Goal: Communication & Community: Share content

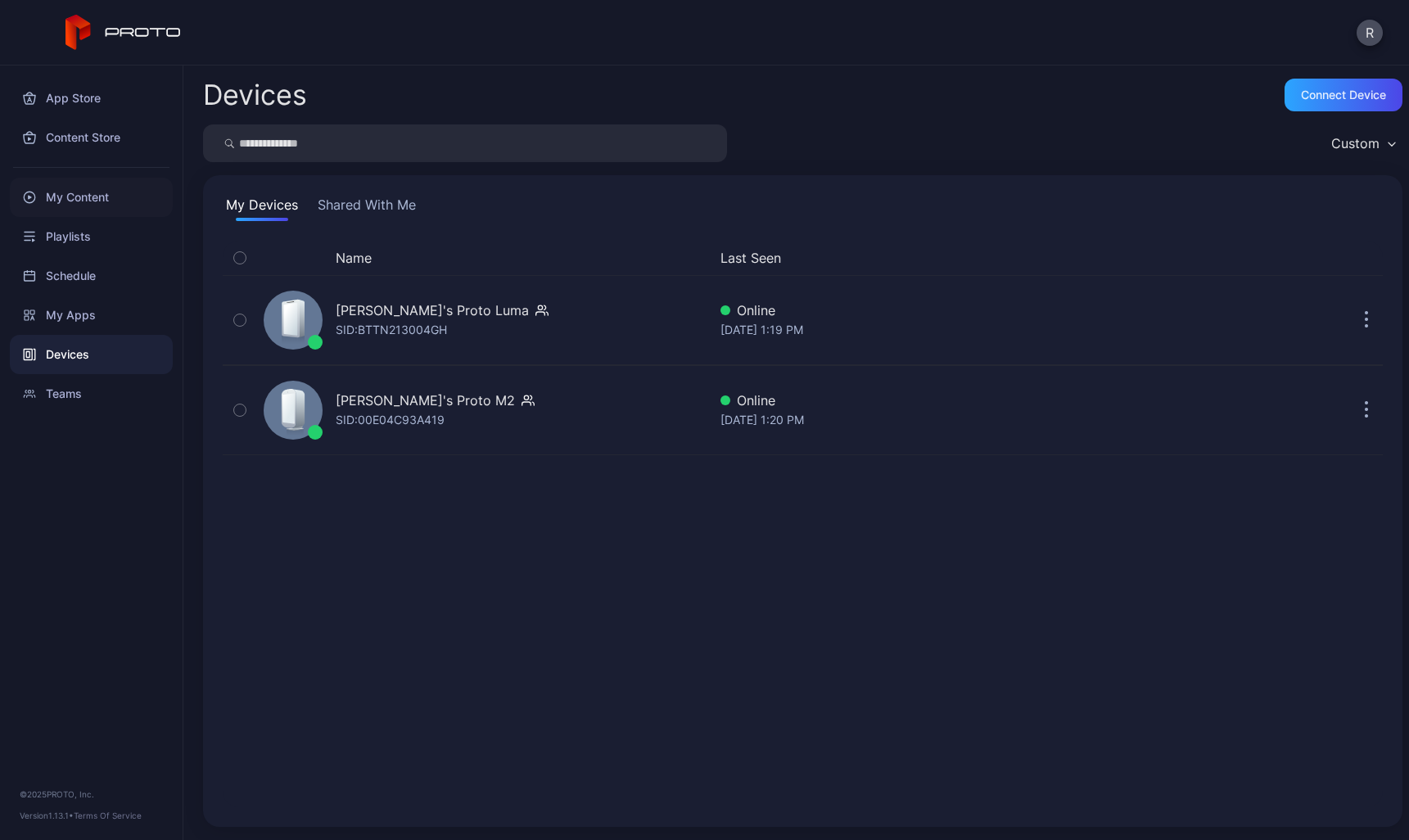
click at [75, 192] on div "My Content" at bounding box center [92, 196] width 163 height 39
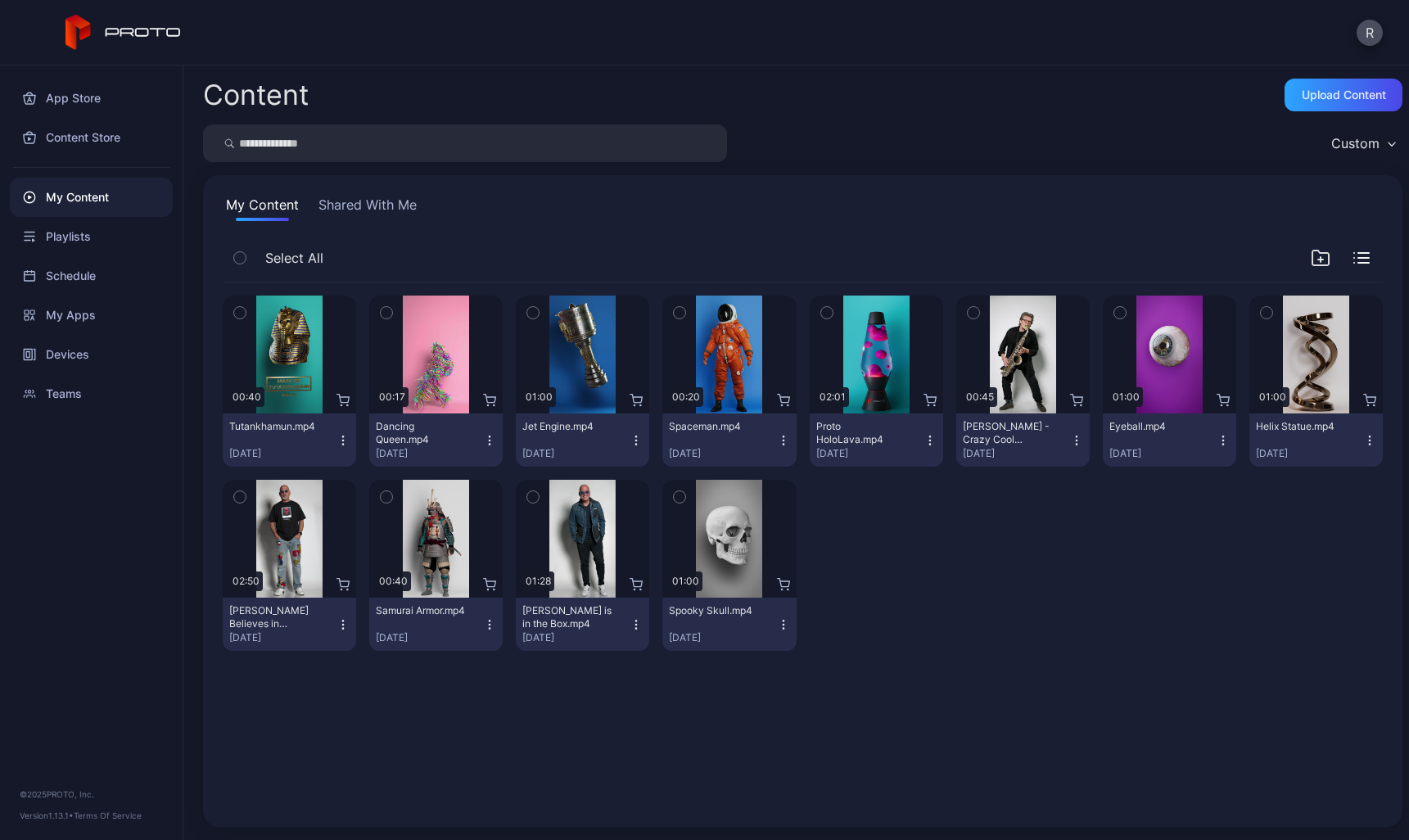
click at [385, 206] on button "Shared With Me" at bounding box center [368, 207] width 105 height 26
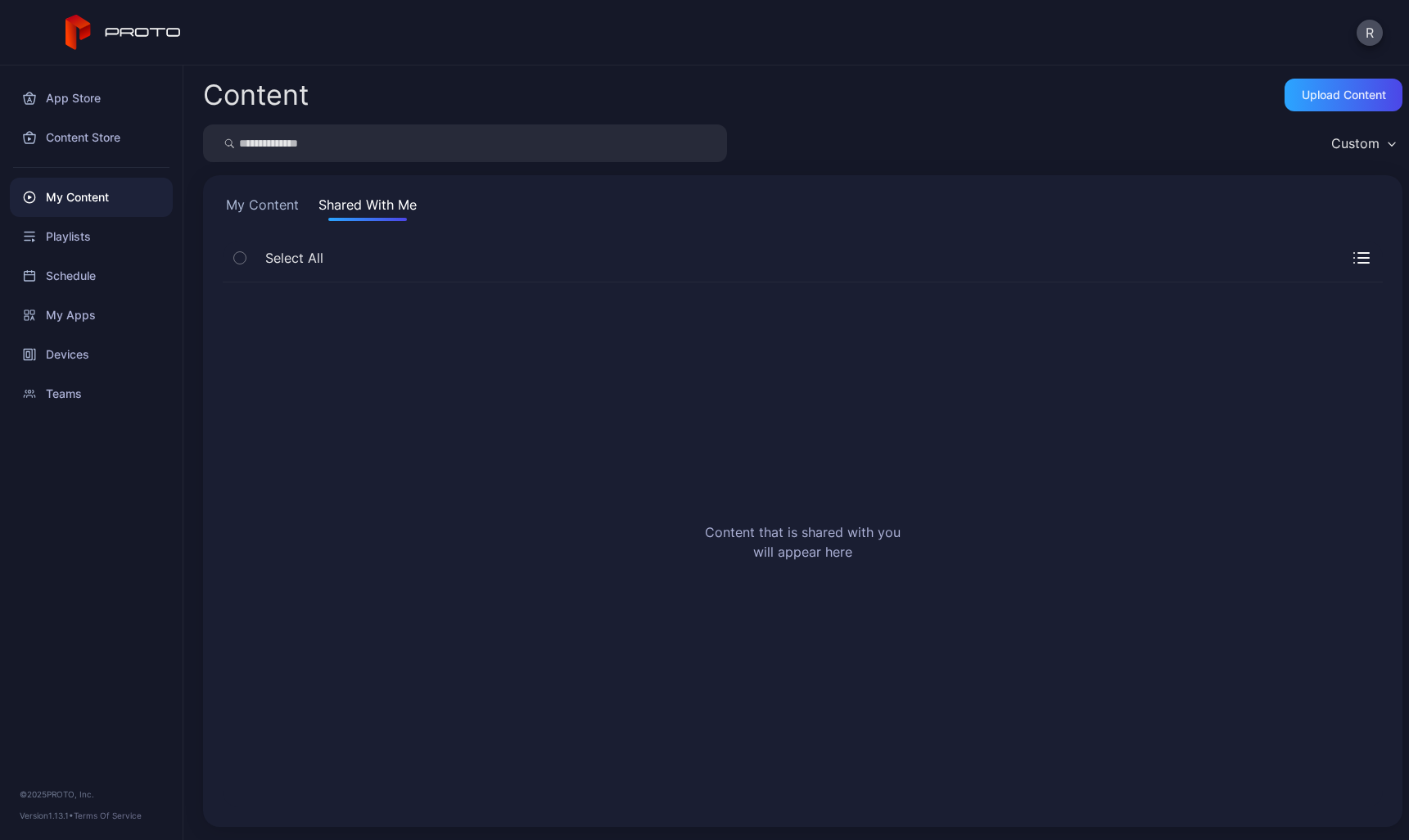
click at [259, 204] on button "My Content" at bounding box center [261, 207] width 79 height 26
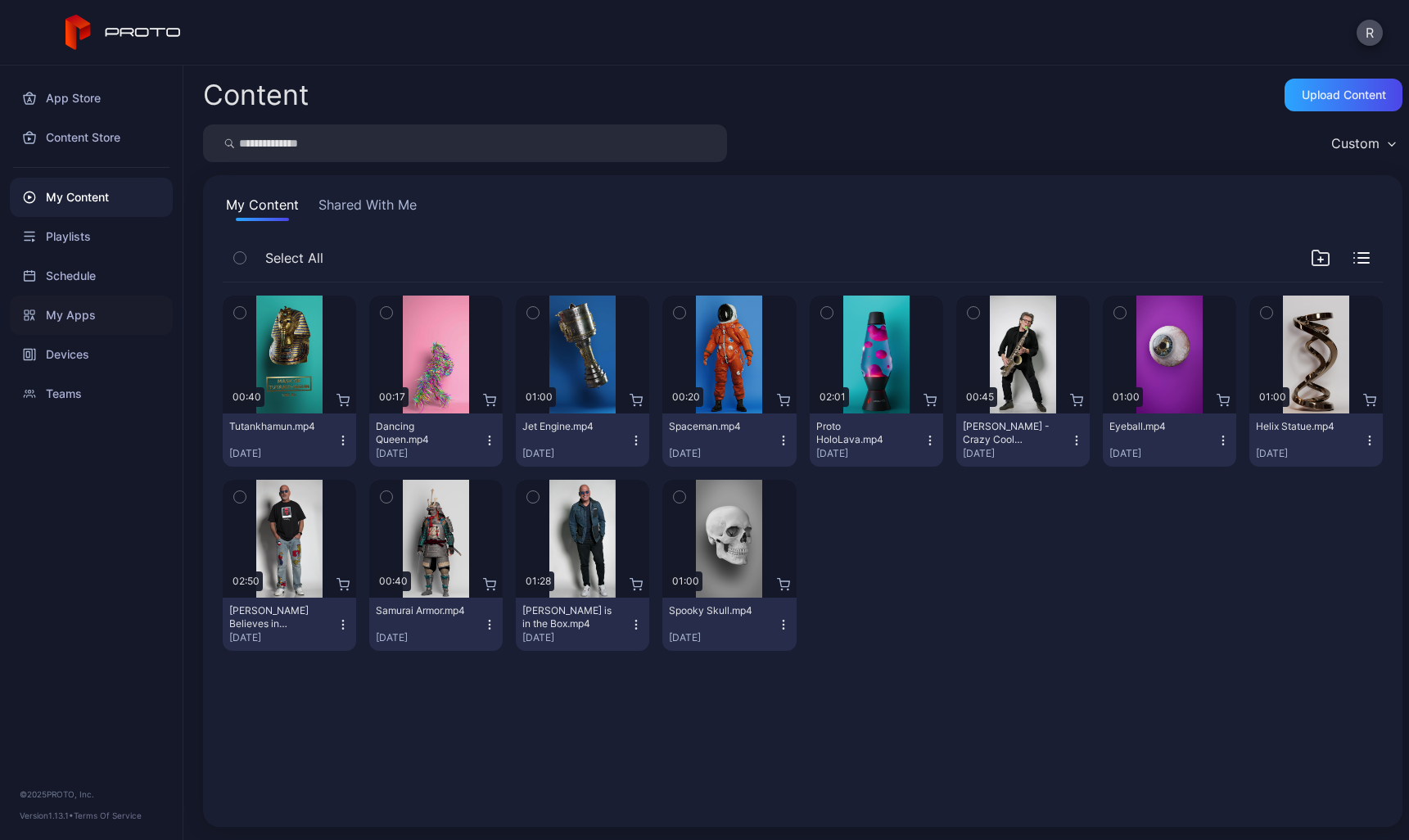
click at [98, 316] on div "My Apps" at bounding box center [92, 315] width 163 height 39
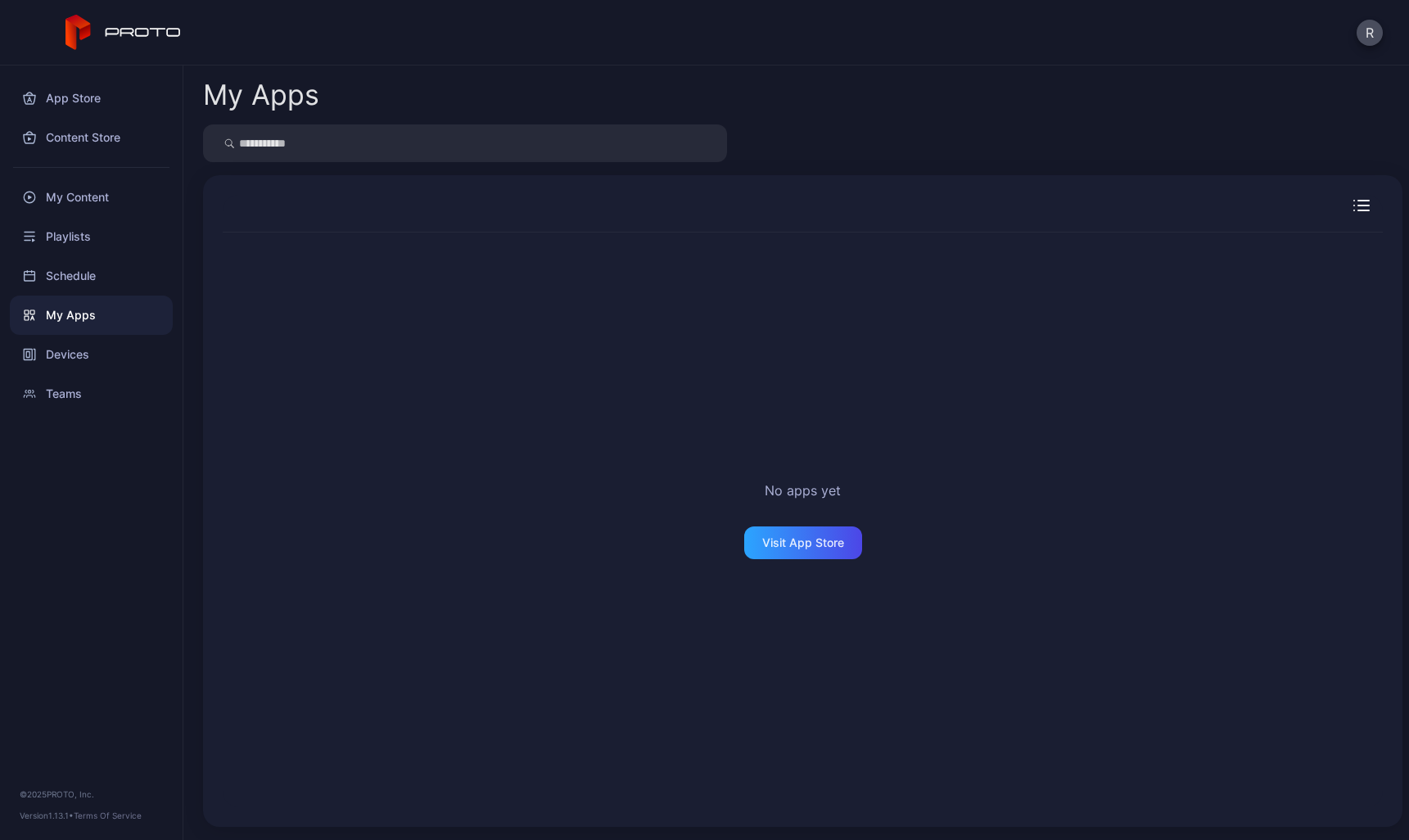
click at [1353, 197] on div at bounding box center [802, 213] width 1160 height 37
click at [1347, 197] on div at bounding box center [802, 213] width 1160 height 37
click at [81, 97] on div "App Store" at bounding box center [92, 97] width 163 height 39
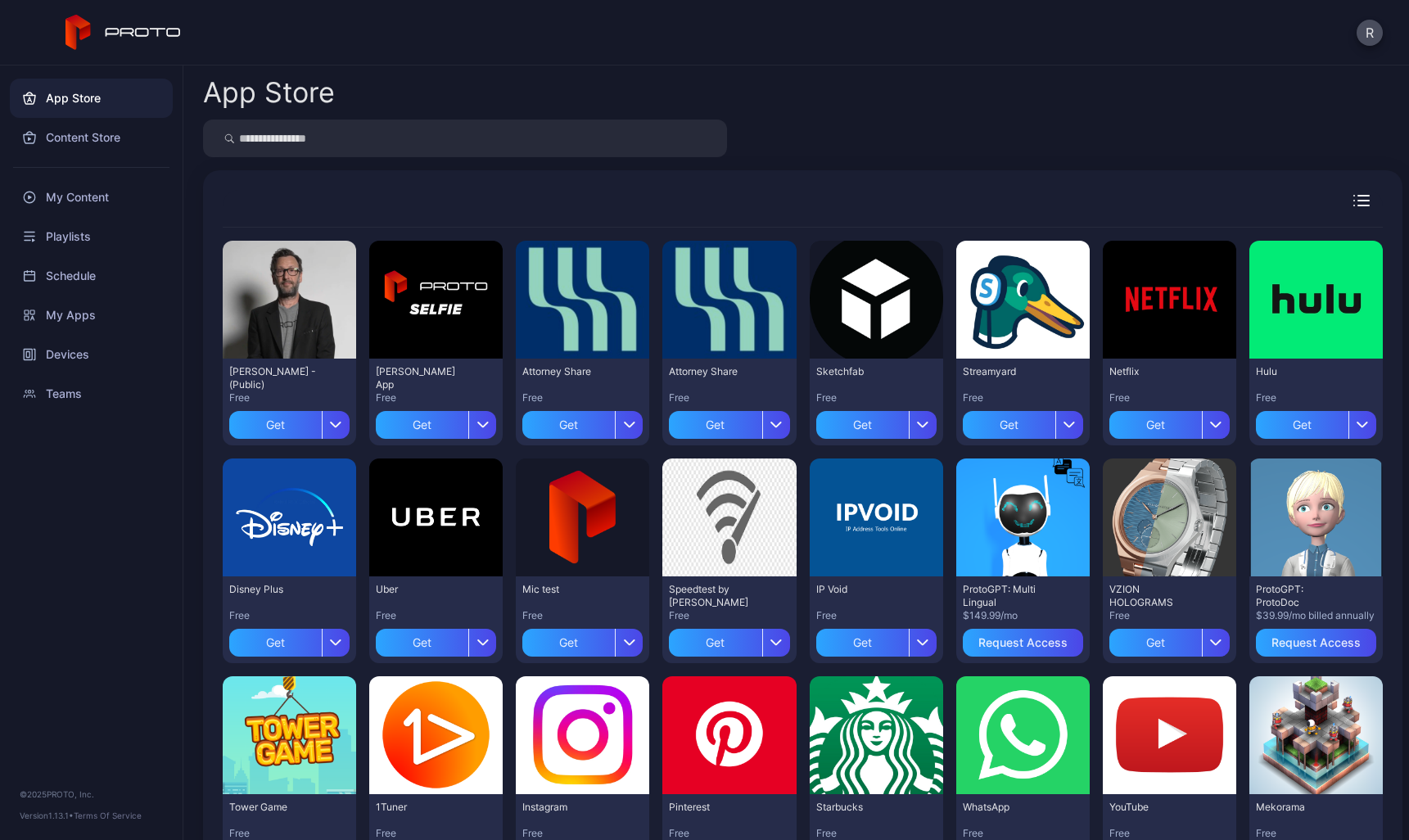
click at [1342, 204] on div at bounding box center [802, 208] width 1160 height 37
click at [1353, 204] on icon "button" at bounding box center [1362, 201] width 17 height 12
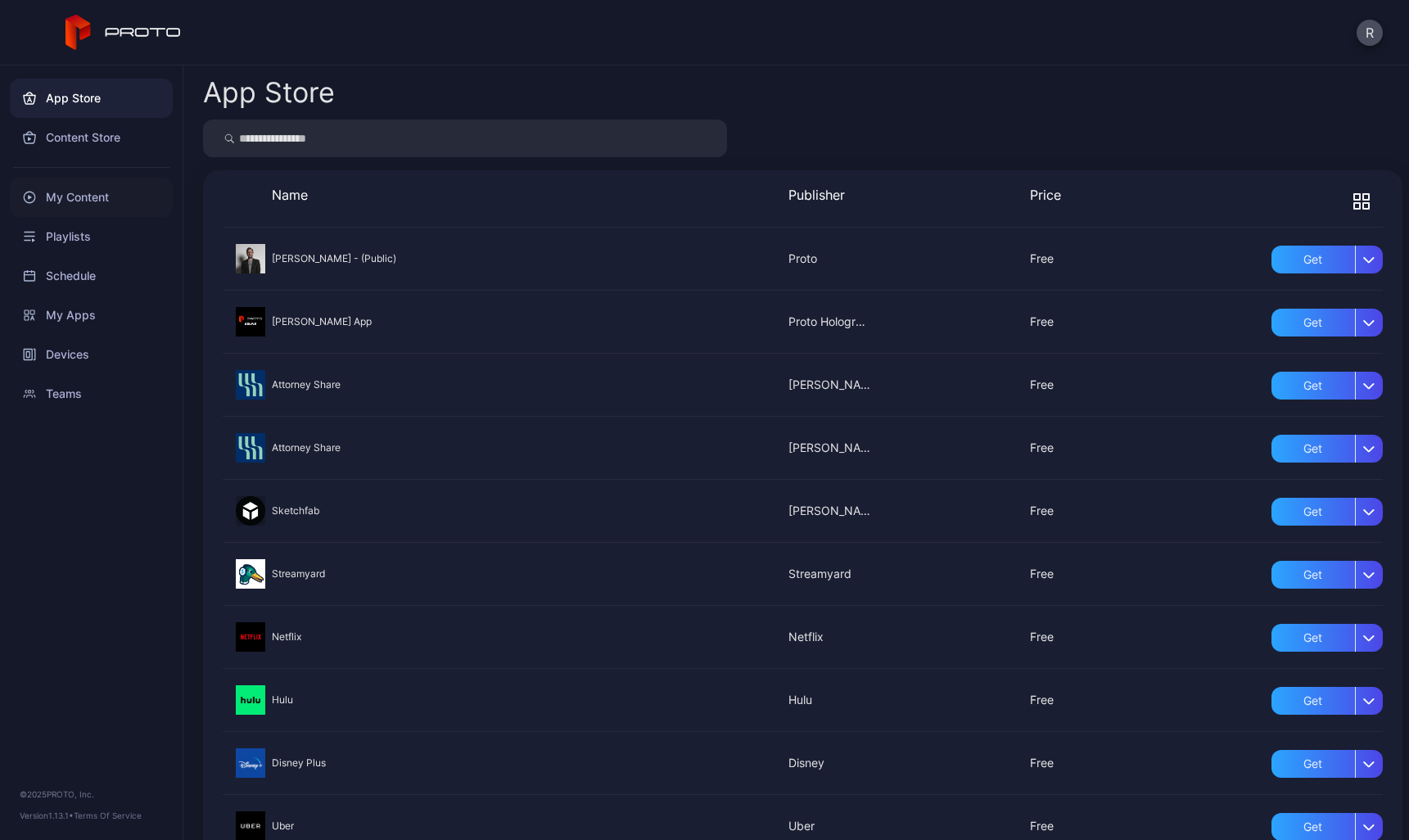
click at [74, 201] on div "My Content" at bounding box center [92, 196] width 163 height 39
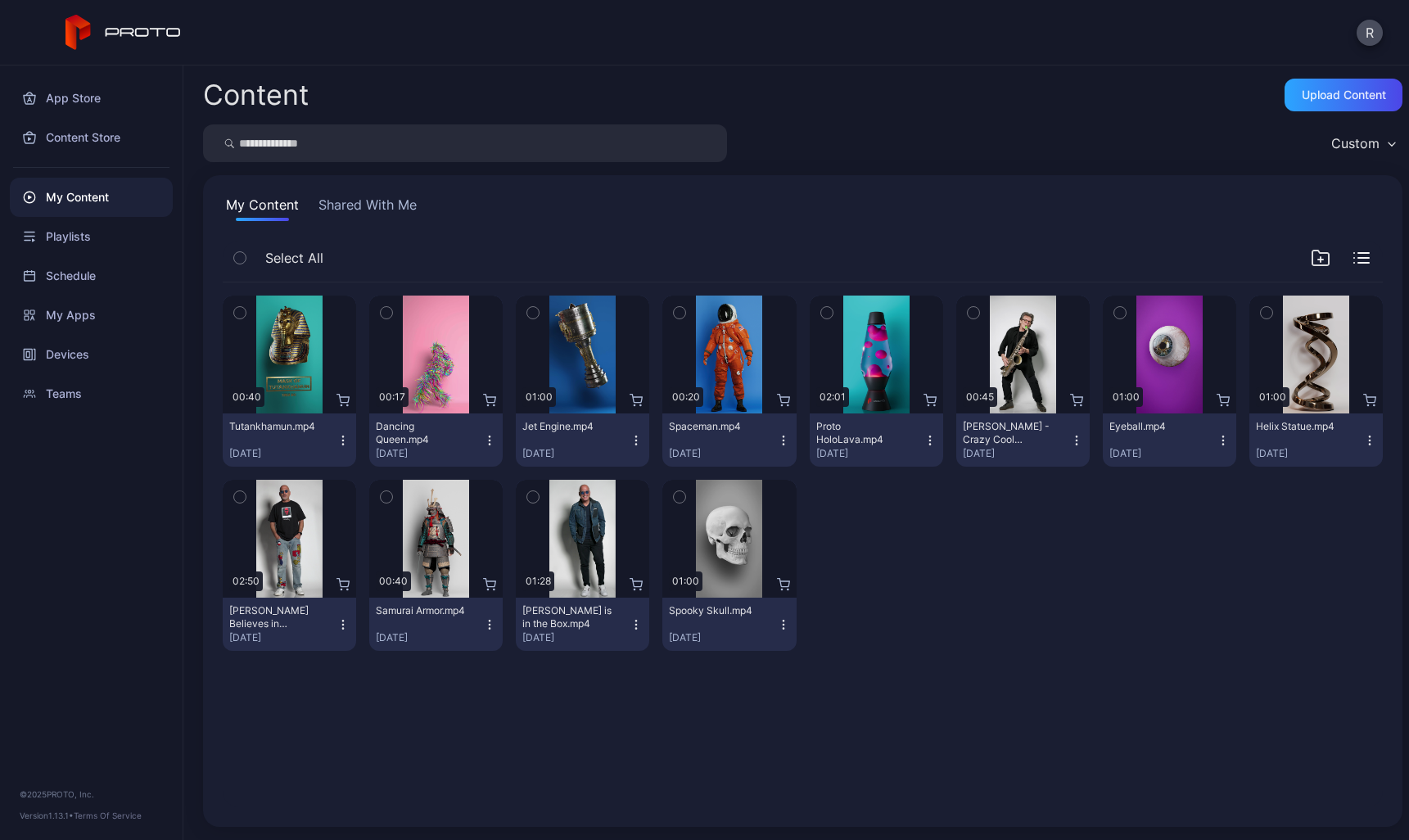
click at [372, 197] on button "Shared With Me" at bounding box center [368, 207] width 105 height 26
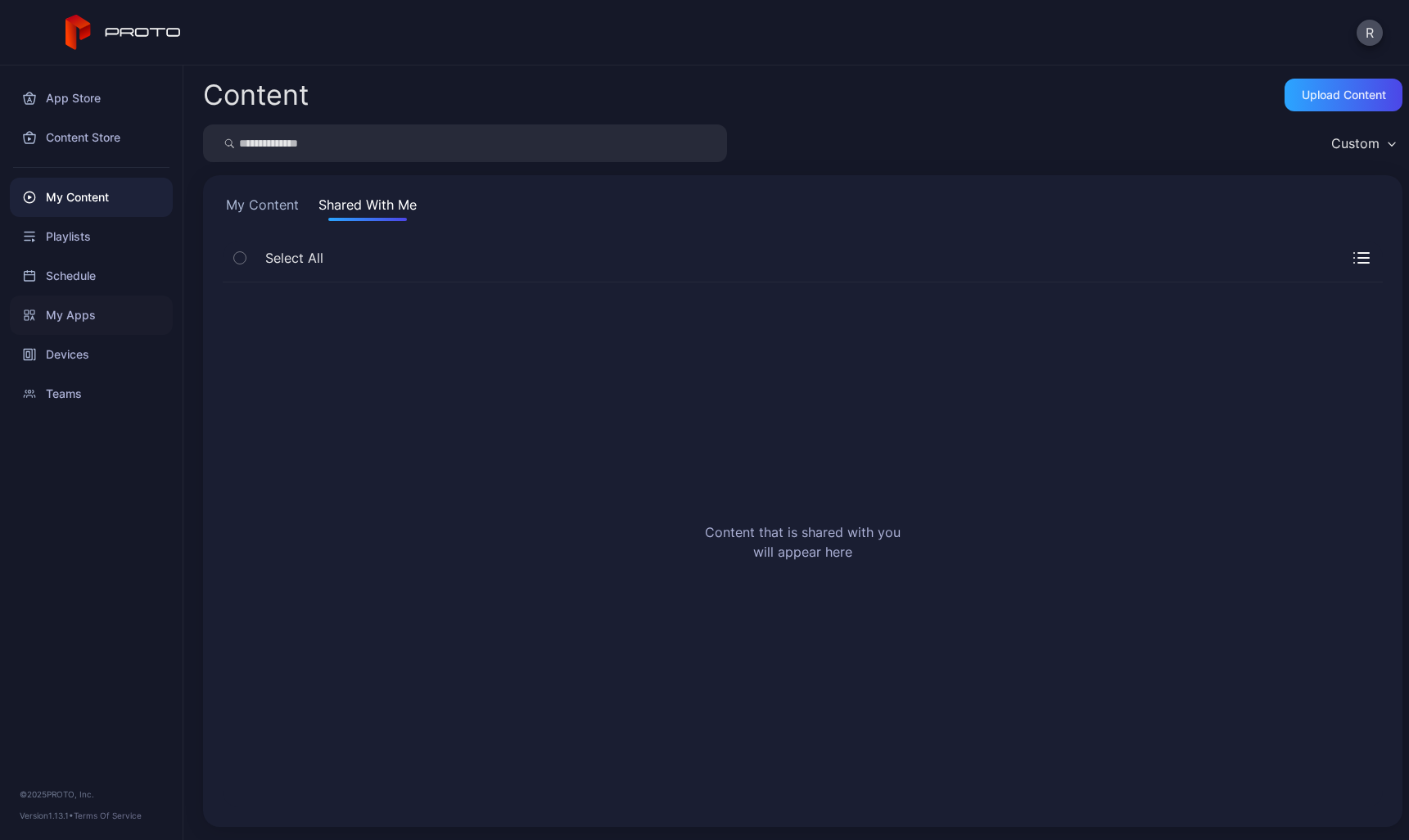
click at [57, 317] on div "My Apps" at bounding box center [92, 315] width 163 height 39
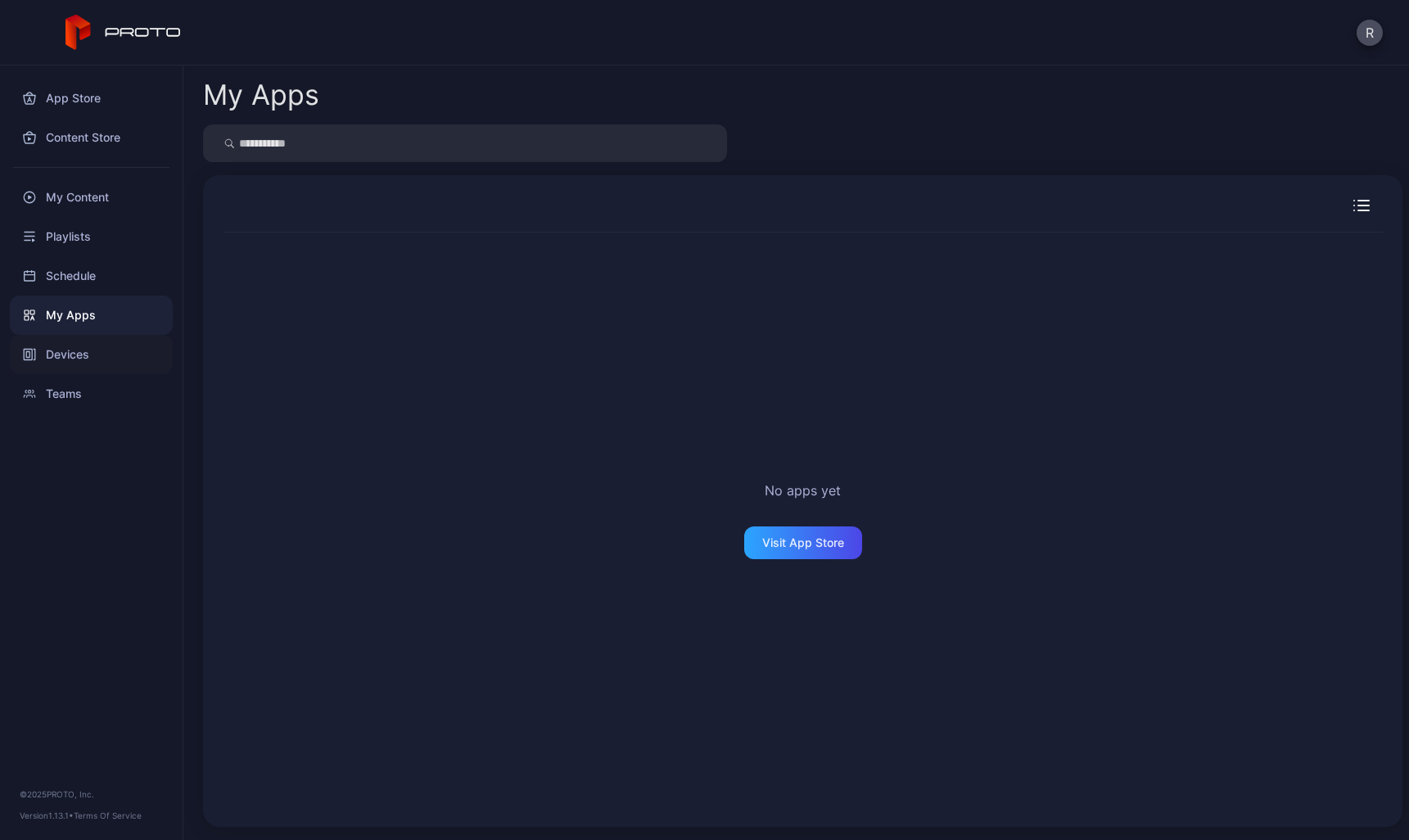
click at [69, 355] on div "Devices" at bounding box center [92, 354] width 163 height 39
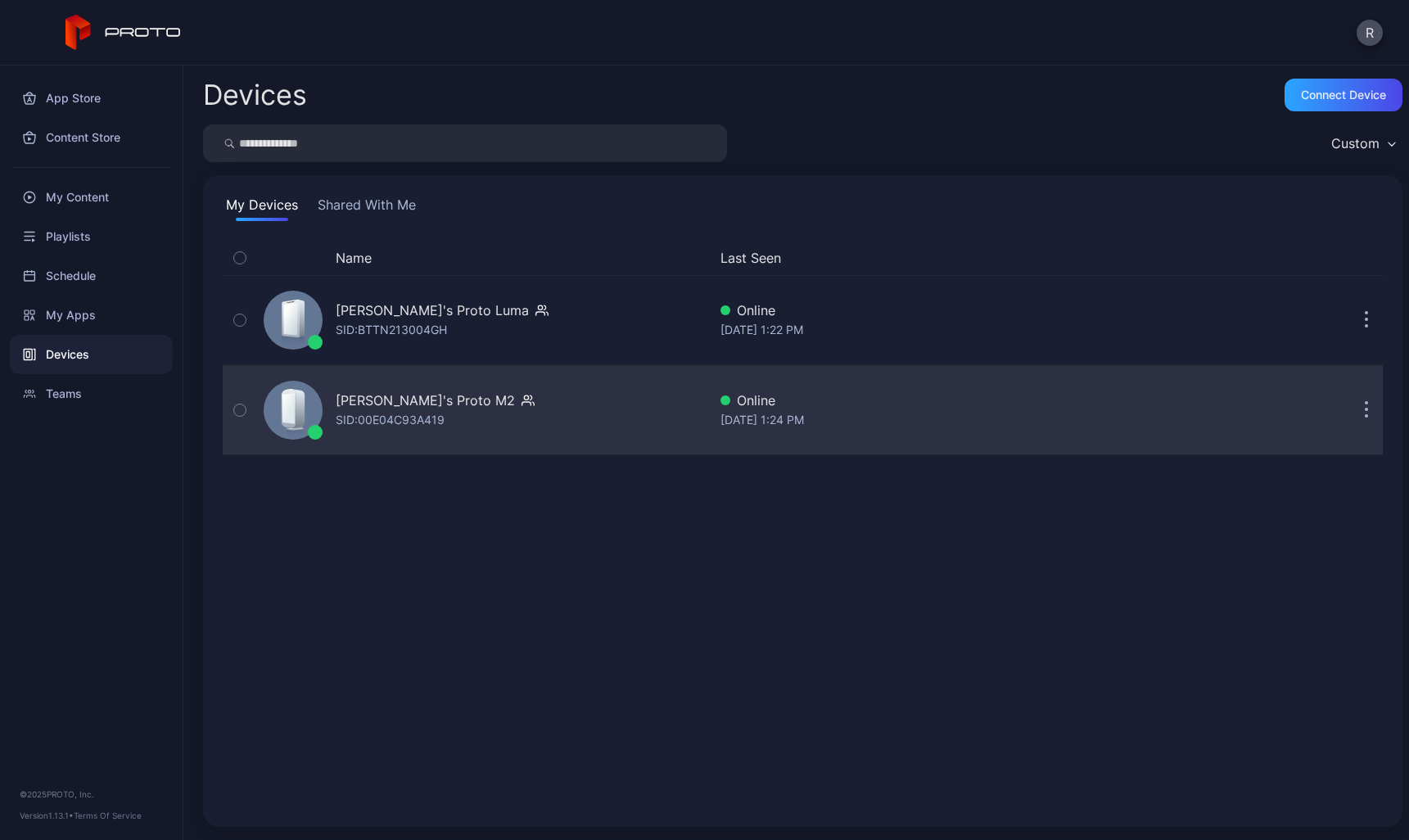
click at [378, 415] on div "SID: 00E04C93A419" at bounding box center [390, 420] width 109 height 20
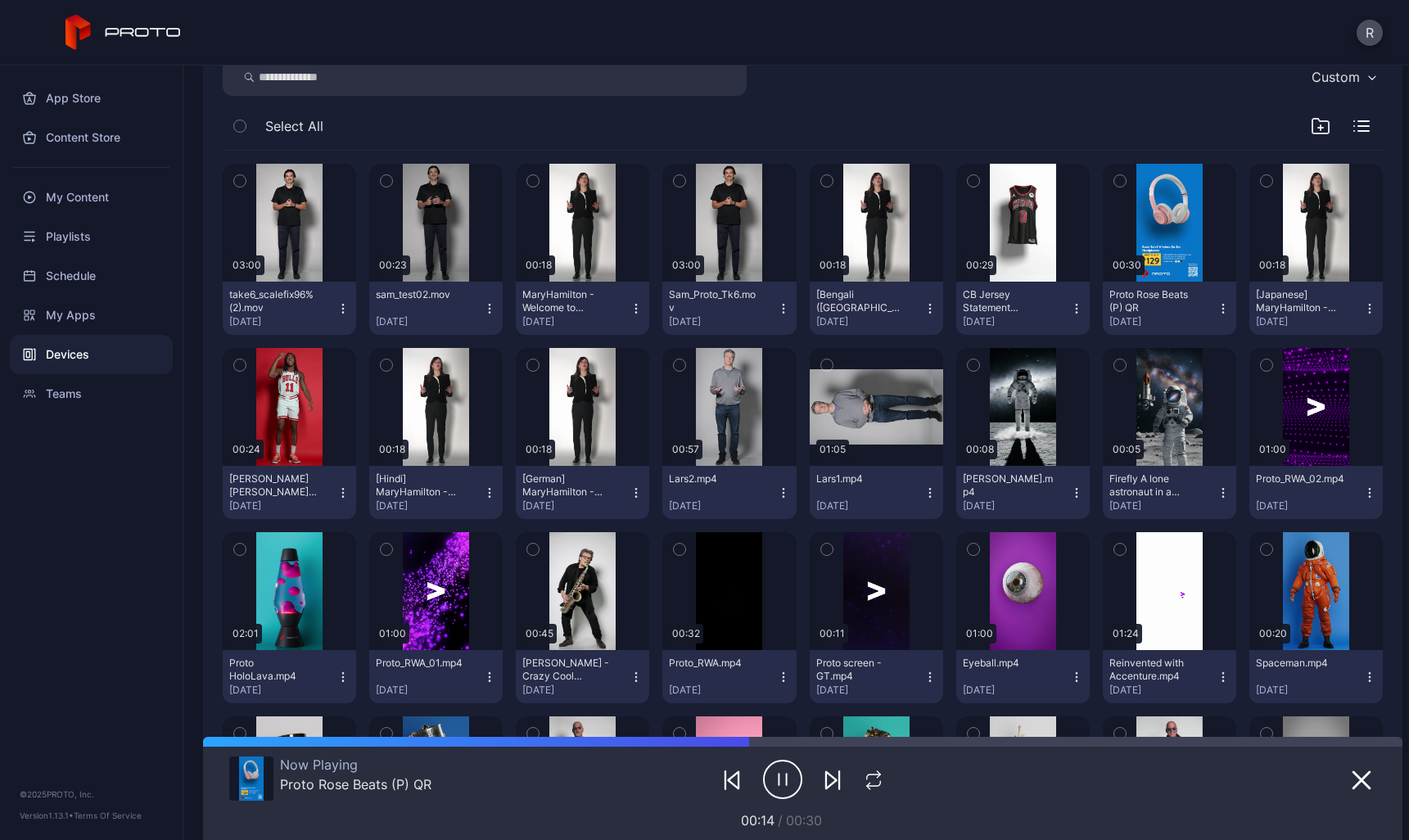
scroll to position [128, 0]
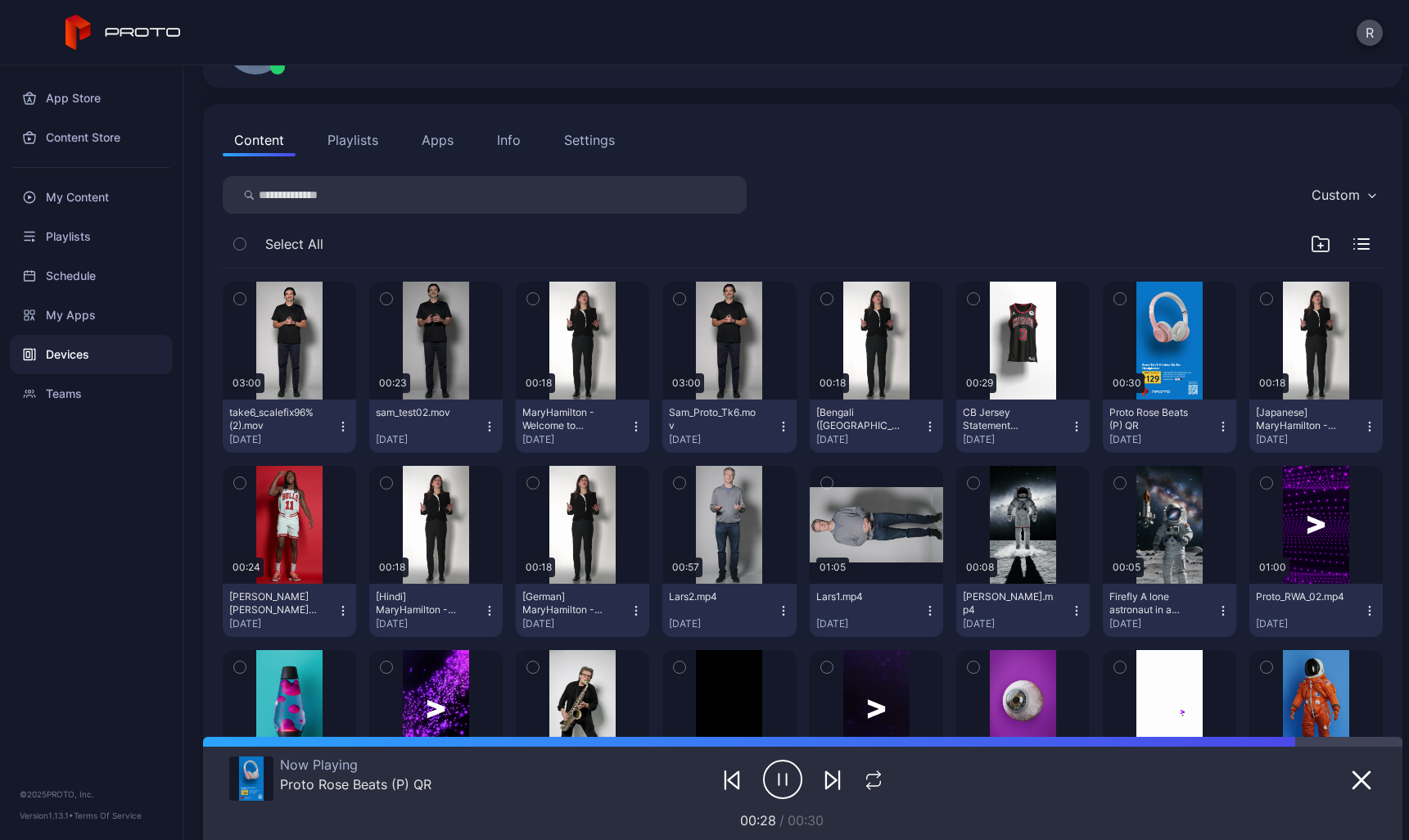
click at [67, 353] on div "Devices" at bounding box center [92, 354] width 163 height 39
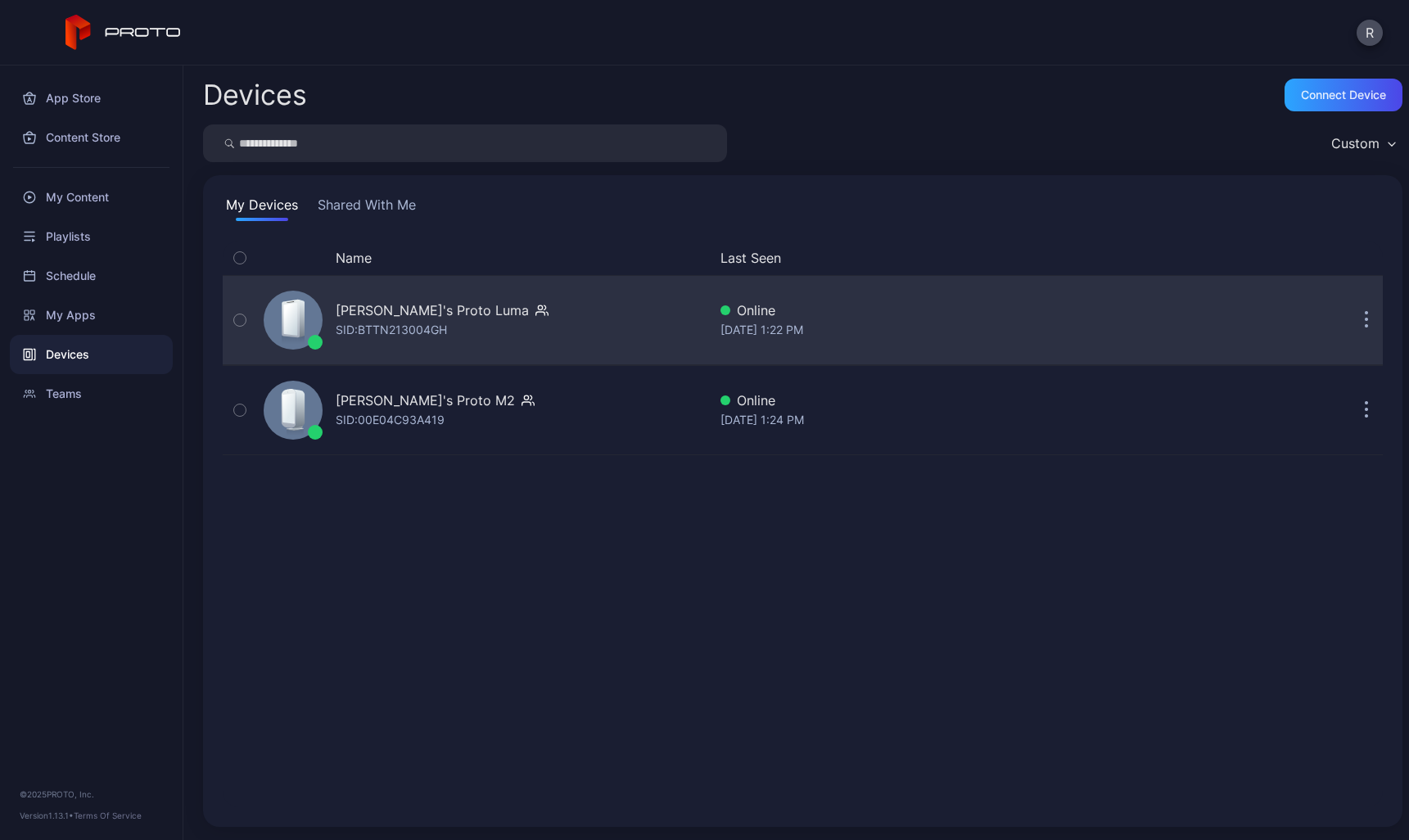
click at [347, 307] on div "[PERSON_NAME]'s Proto Luma" at bounding box center [432, 311] width 193 height 20
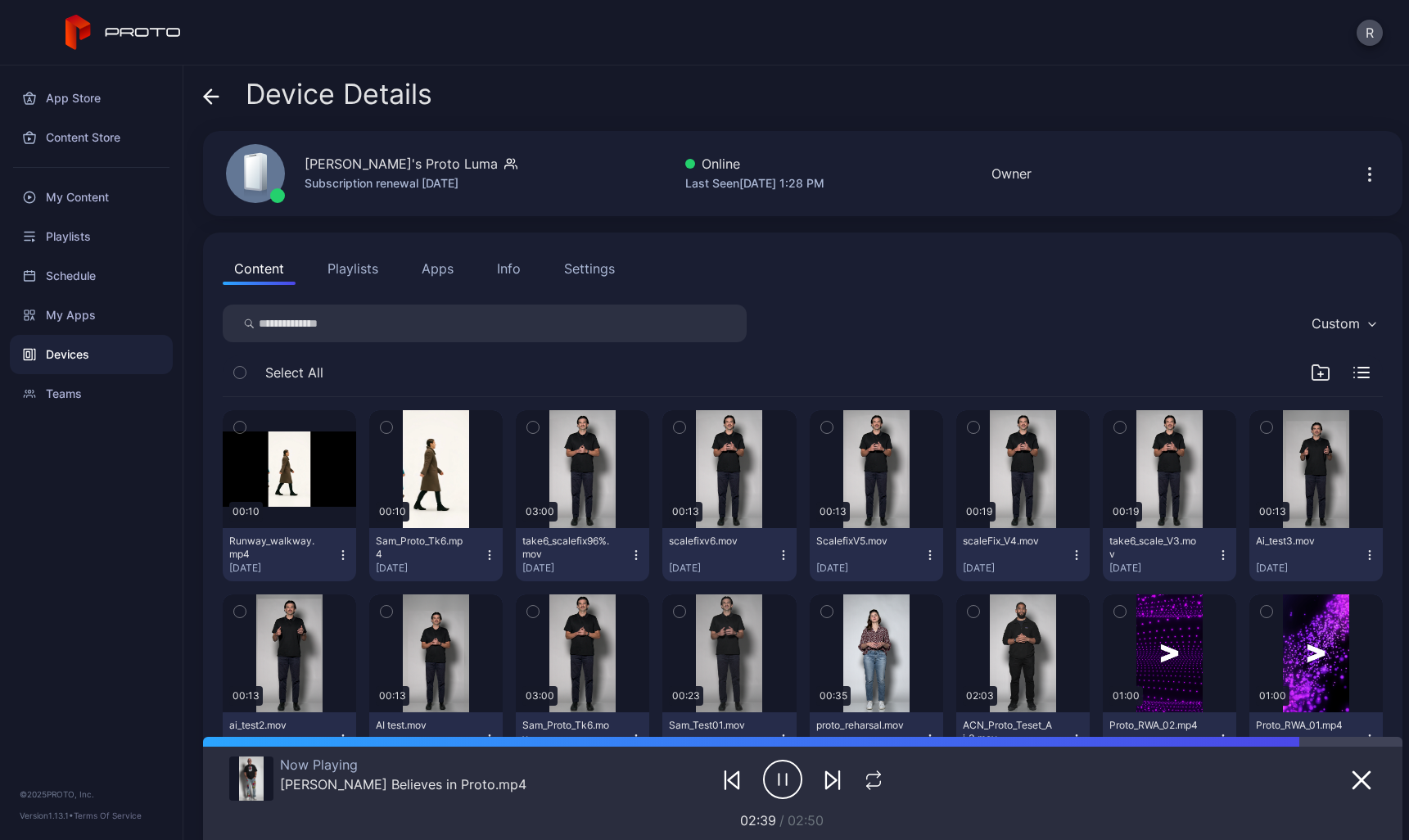
click at [1342, 326] on div "Custom" at bounding box center [1342, 323] width 79 height 24
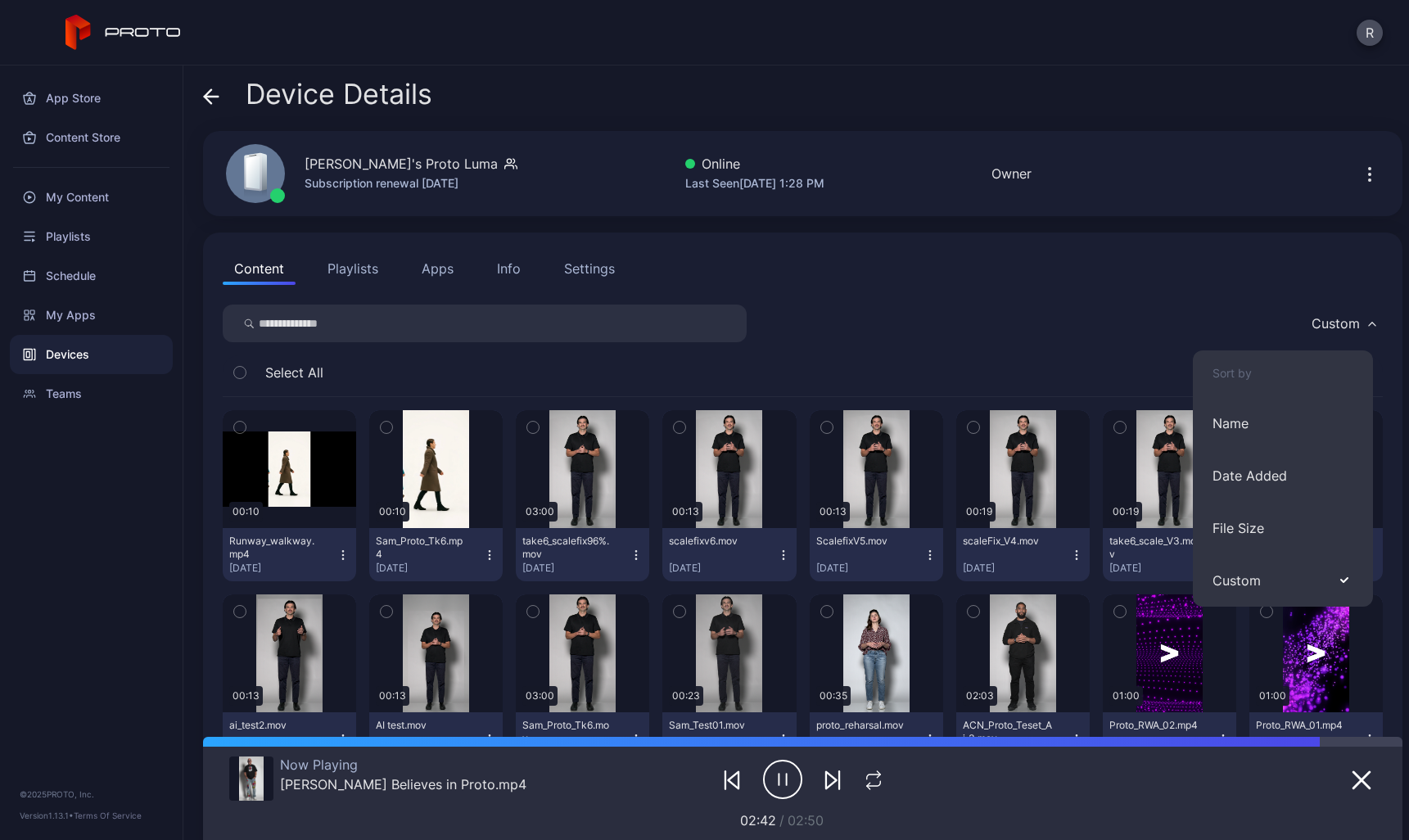
click at [1142, 281] on div "Content Playlists Apps Info Settings" at bounding box center [802, 268] width 1160 height 32
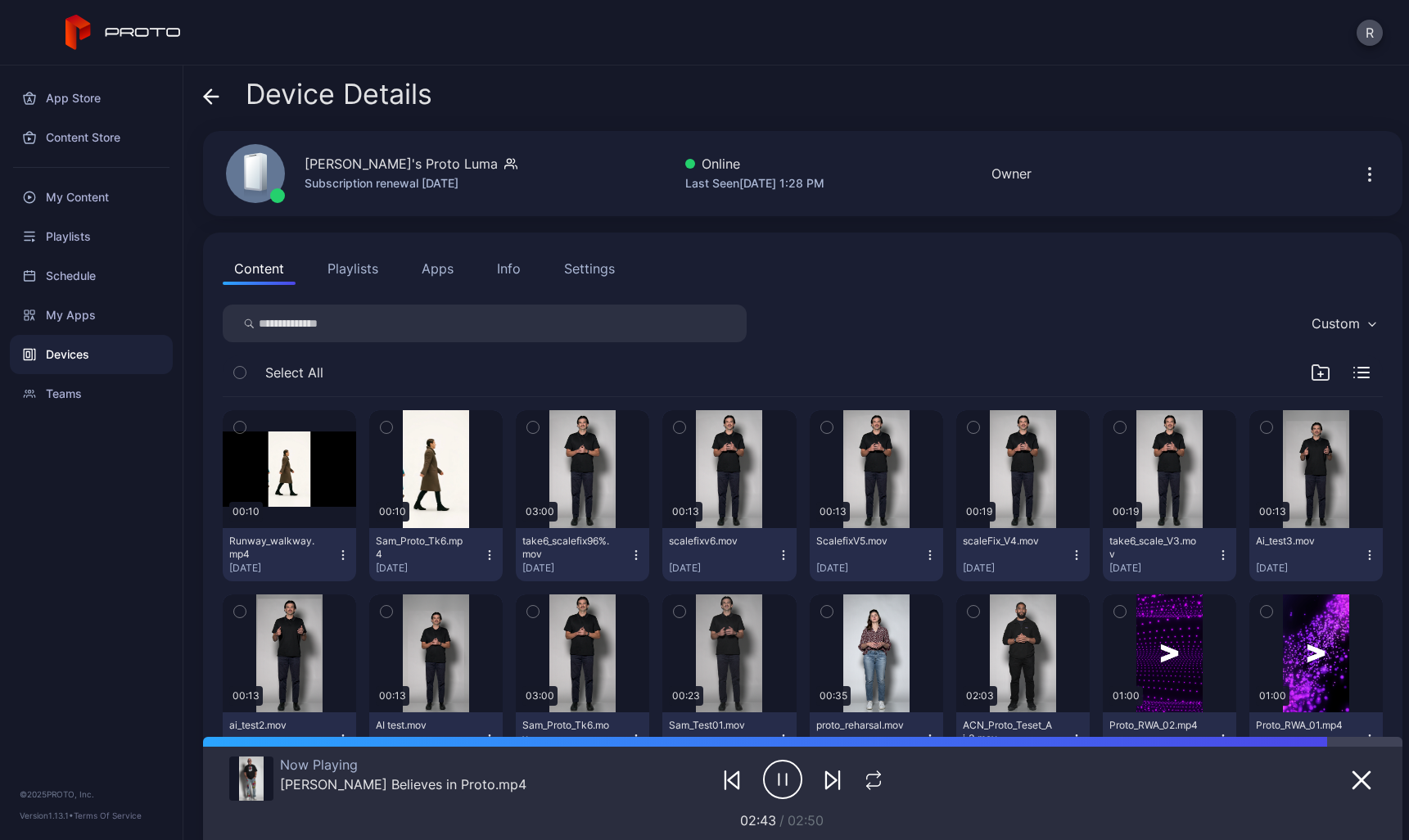
click at [1362, 171] on button "button" at bounding box center [1369, 173] width 26 height 32
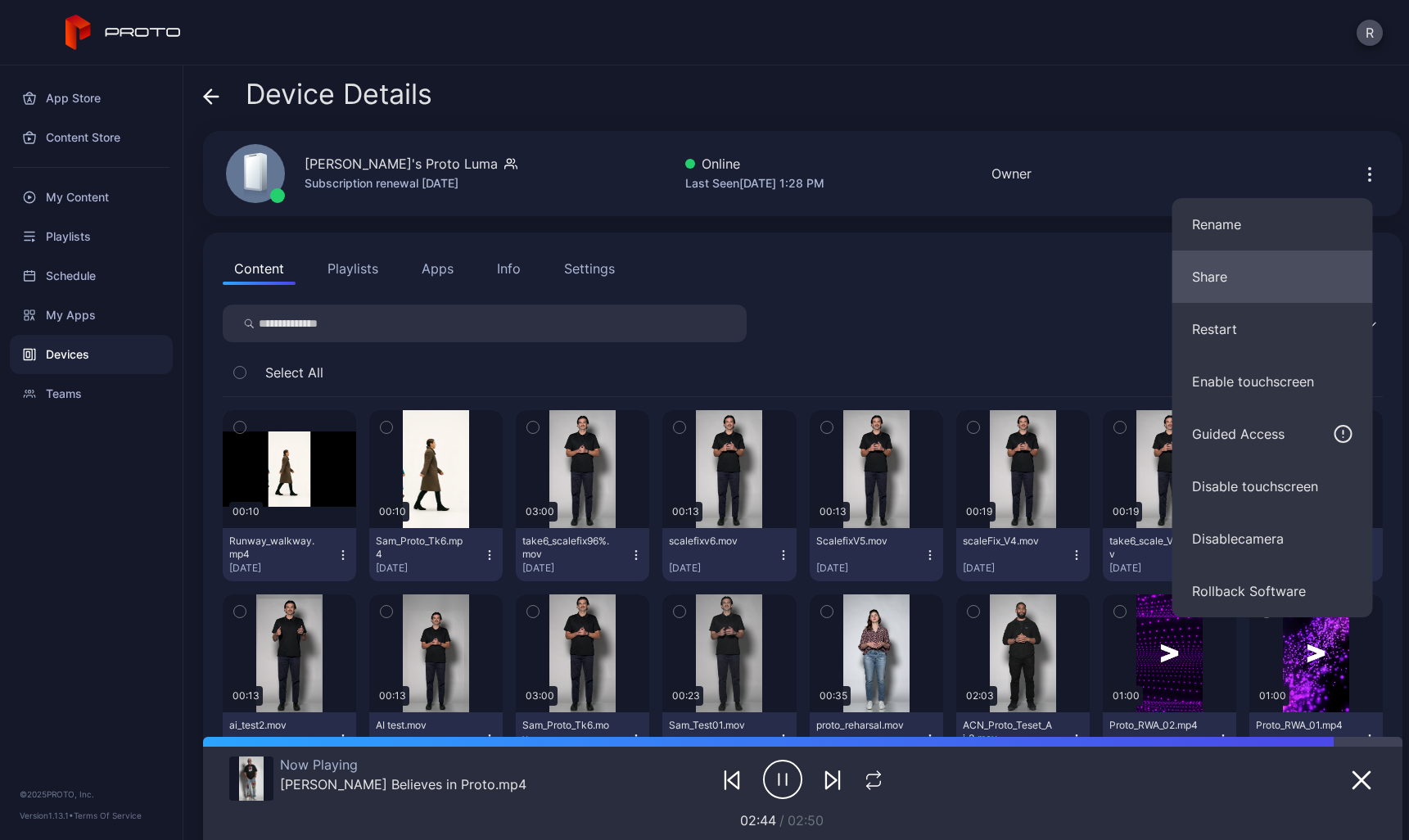
click at [1285, 269] on button "Share" at bounding box center [1272, 276] width 201 height 52
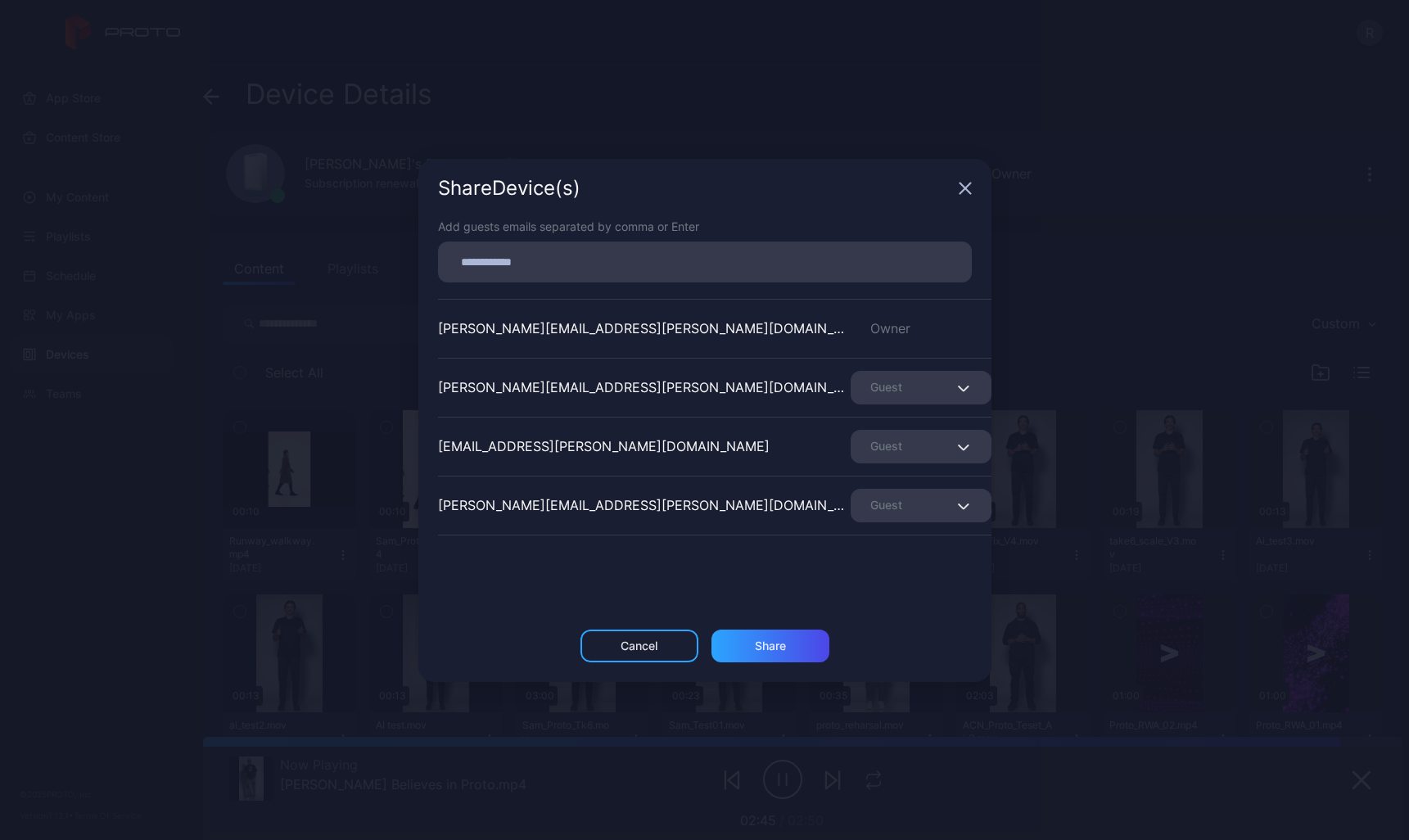
click at [597, 267] on input at bounding box center [704, 262] width 514 height 22
type input "**********"
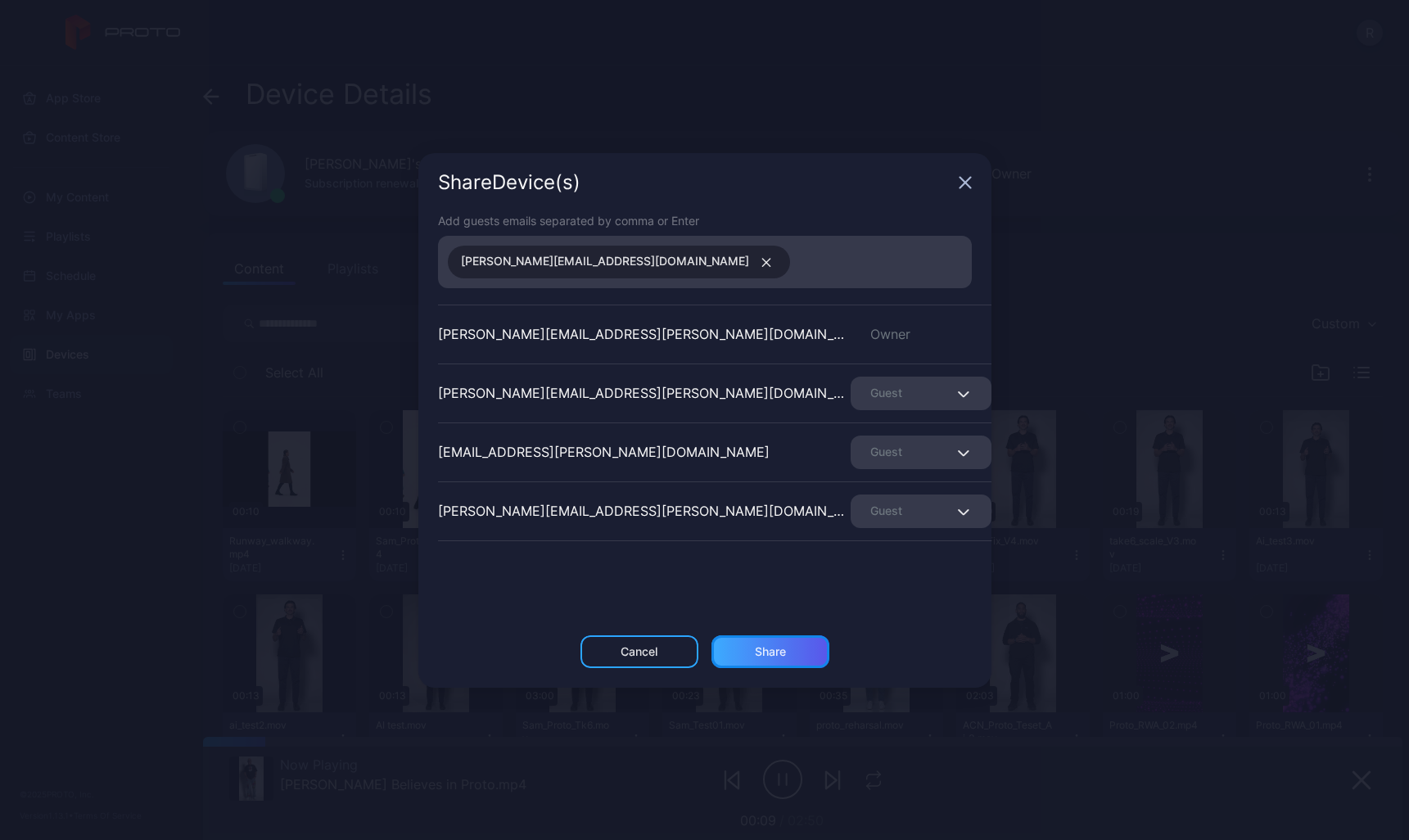
click at [765, 654] on div "Share" at bounding box center [770, 652] width 31 height 13
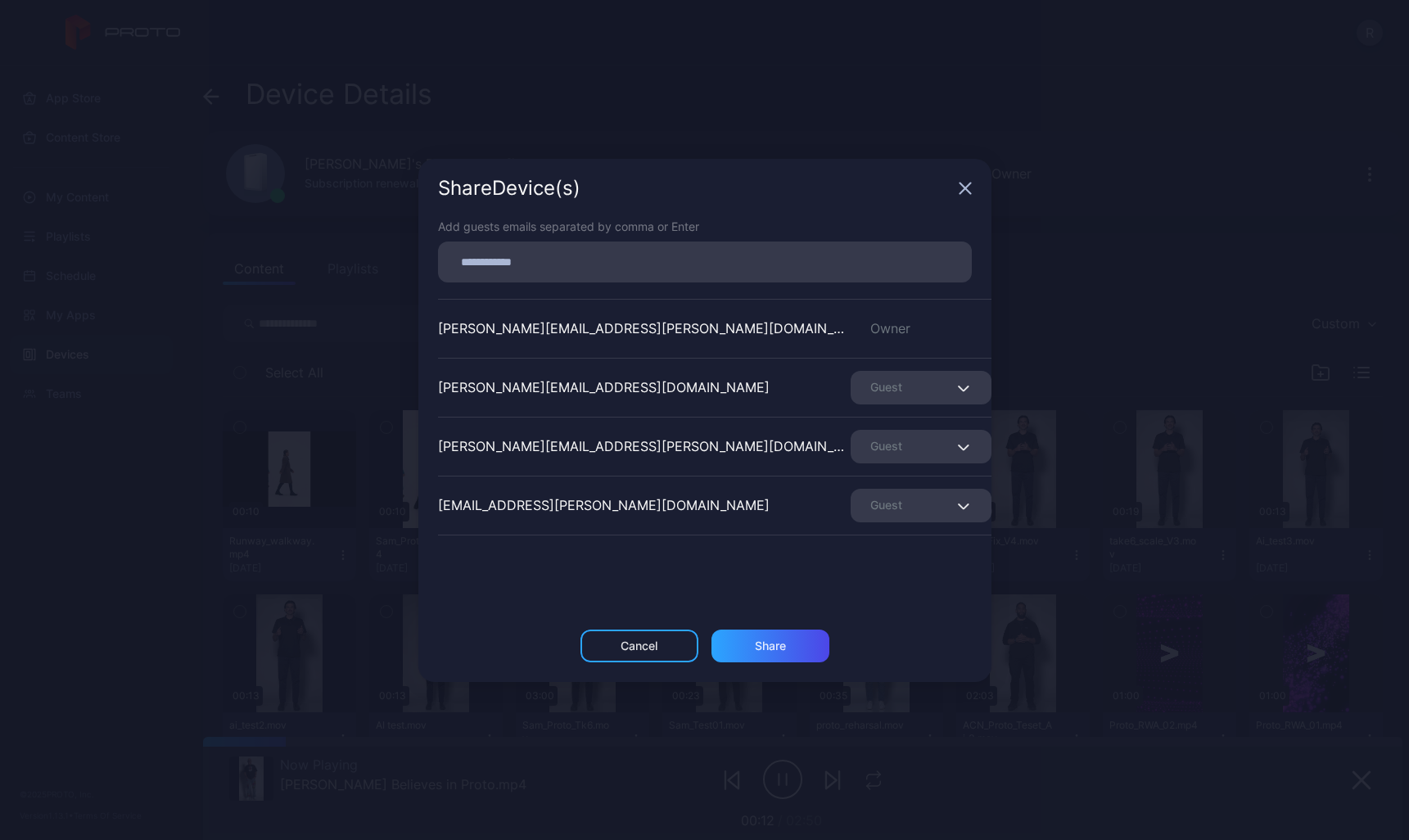
click at [961, 161] on div "Share Device (s)" at bounding box center [704, 188] width 573 height 59
click at [978, 181] on div "Share Device (s)" at bounding box center [704, 188] width 573 height 59
drag, startPoint x: 975, startPoint y: 175, endPoint x: 975, endPoint y: 186, distance: 11.0
click at [975, 186] on div "Share Device (s)" at bounding box center [704, 188] width 573 height 59
click at [967, 186] on icon "button" at bounding box center [964, 187] width 11 height 11
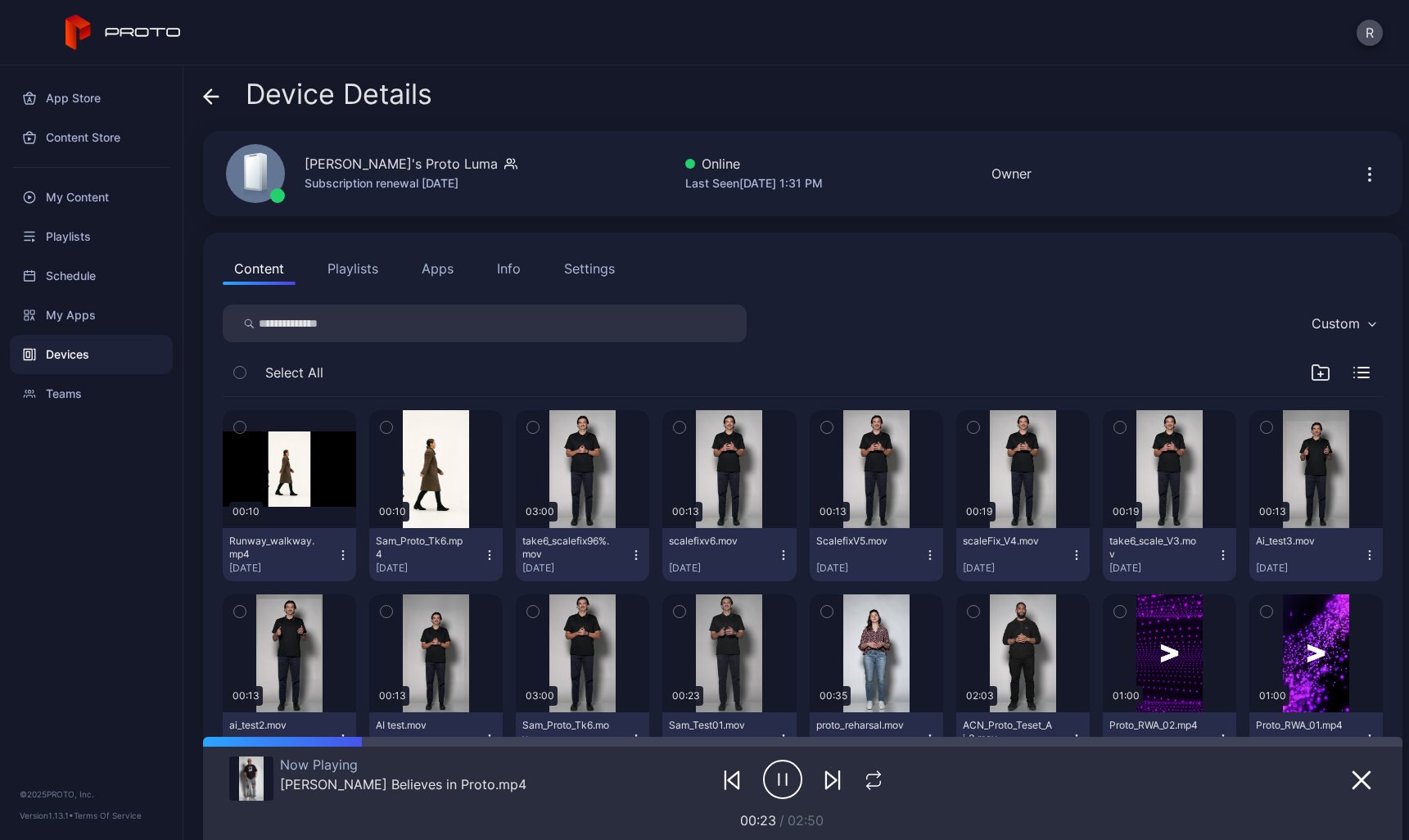
click at [227, 80] on div "Device Details" at bounding box center [317, 97] width 229 height 39
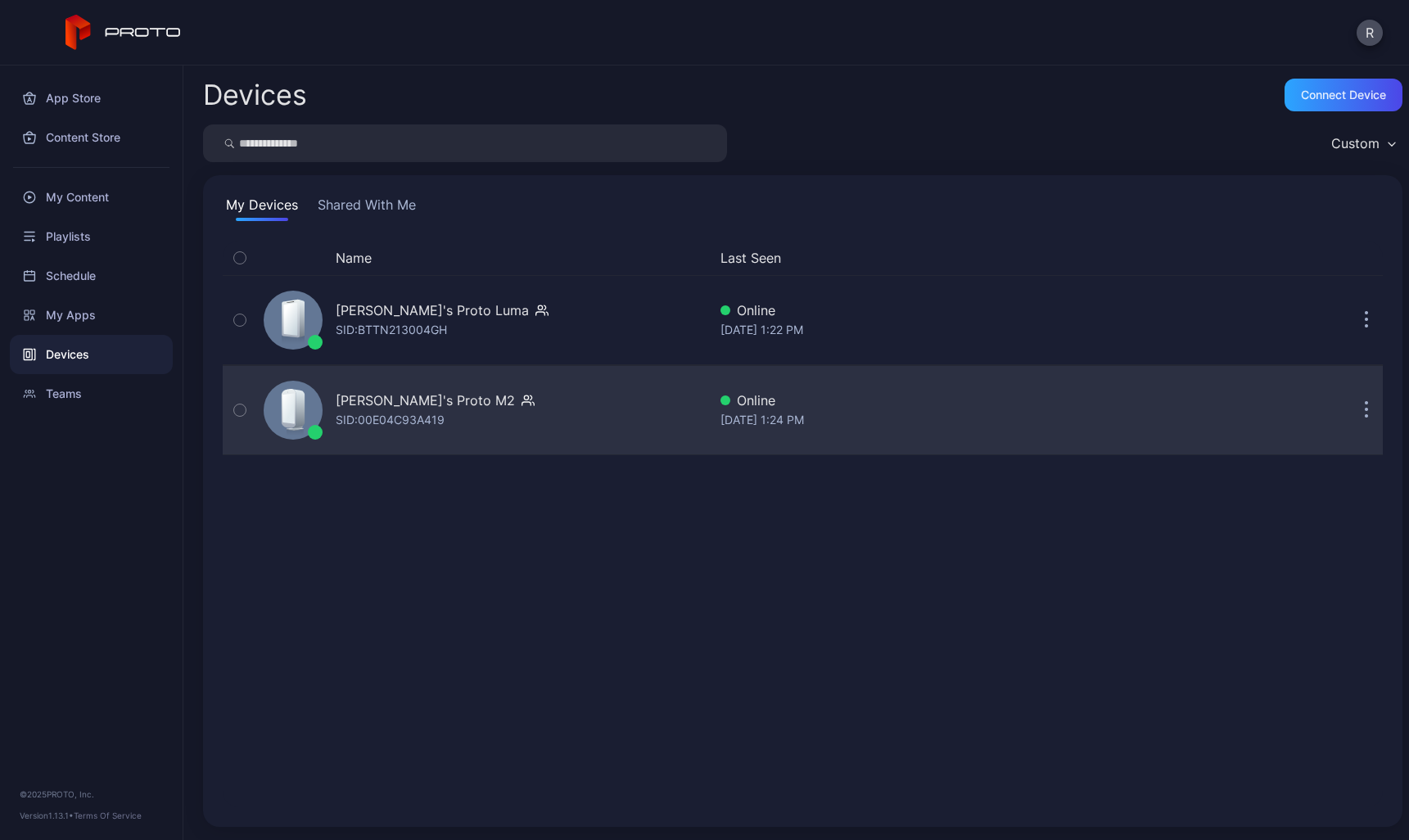
click at [1357, 404] on button "button" at bounding box center [1366, 410] width 32 height 32
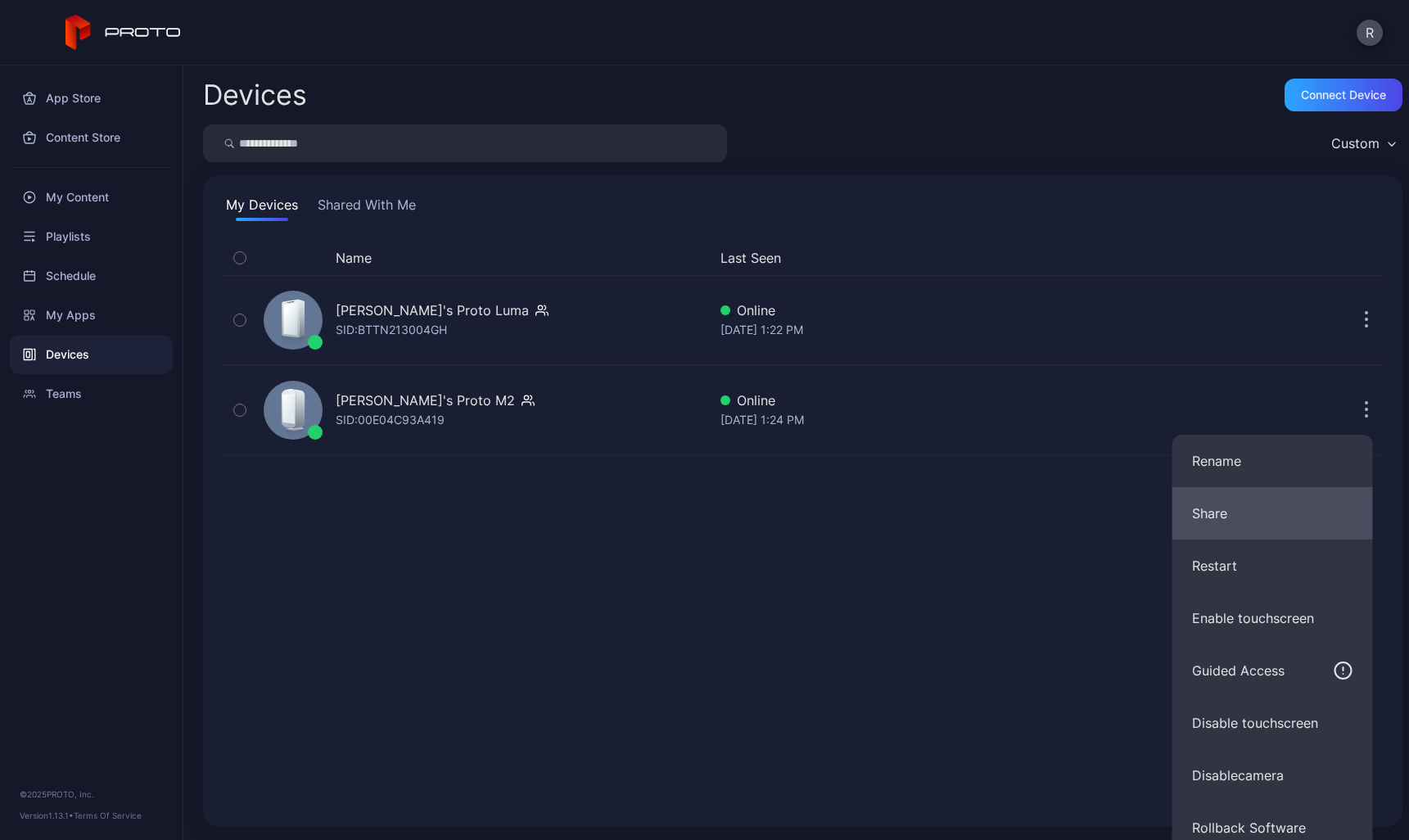
click at [1271, 510] on button "Share" at bounding box center [1272, 513] width 201 height 52
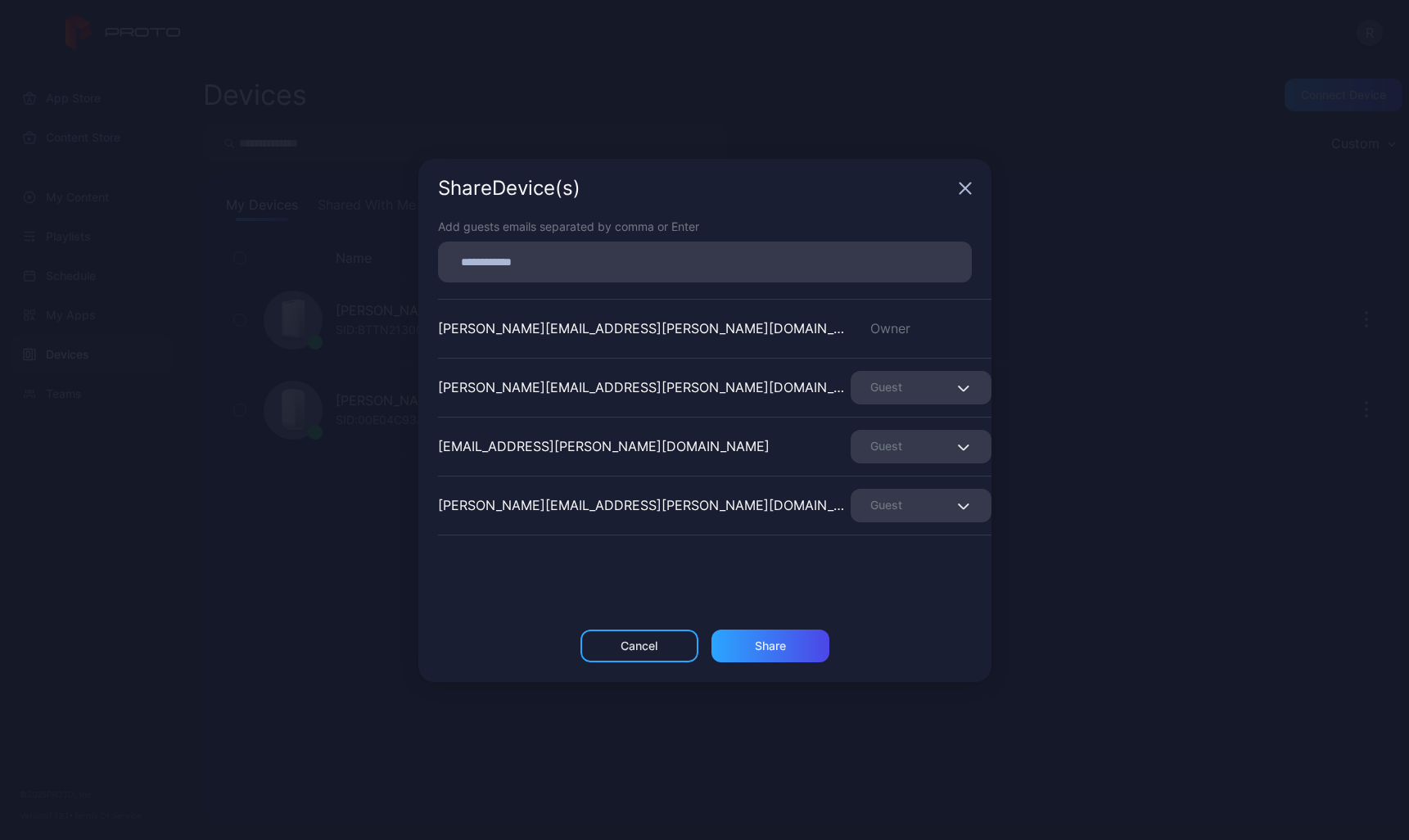
click at [643, 264] on div at bounding box center [704, 261] width 534 height 41
click at [643, 269] on input at bounding box center [704, 262] width 514 height 22
type input "**********"
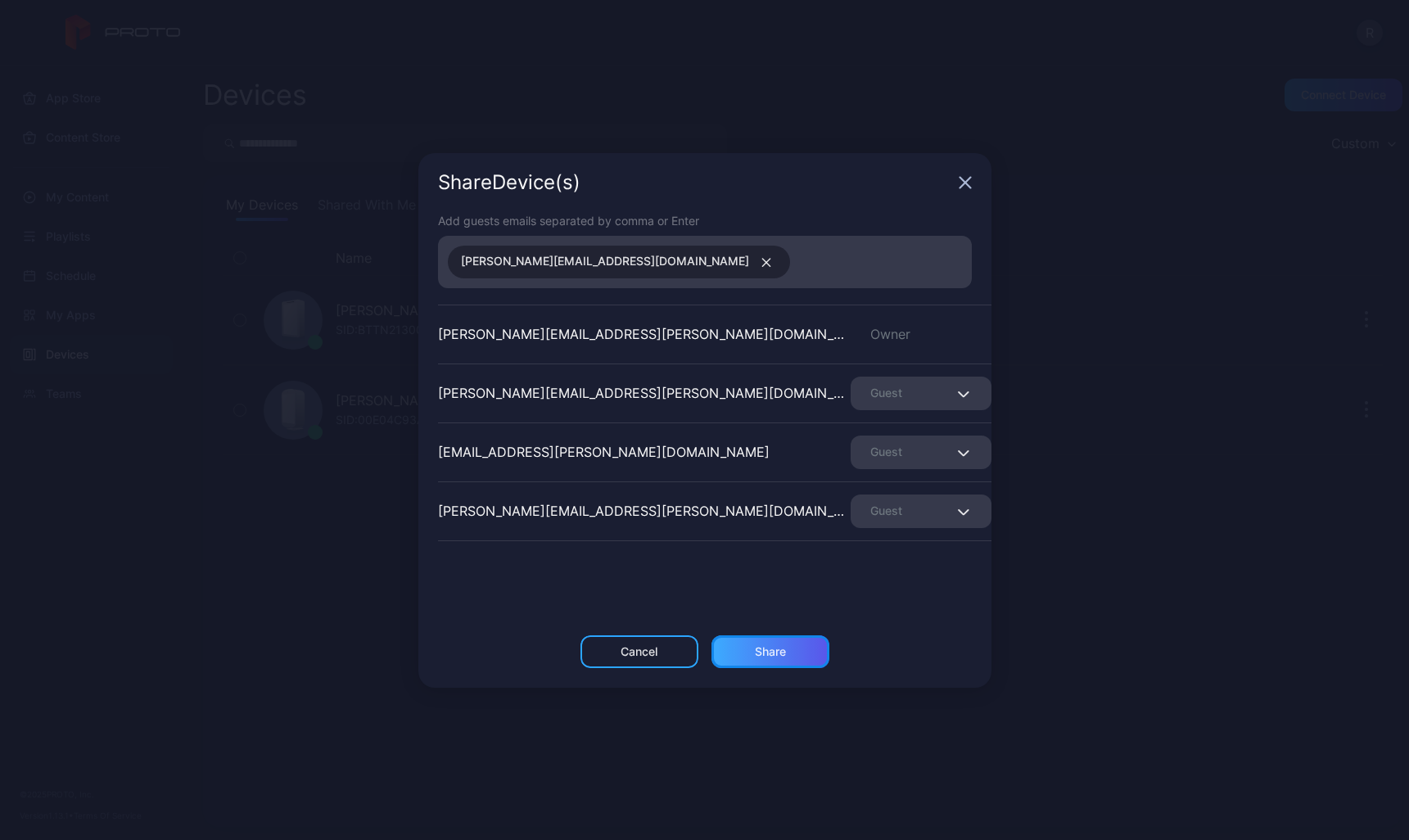
click at [746, 645] on div "Share" at bounding box center [770, 651] width 118 height 32
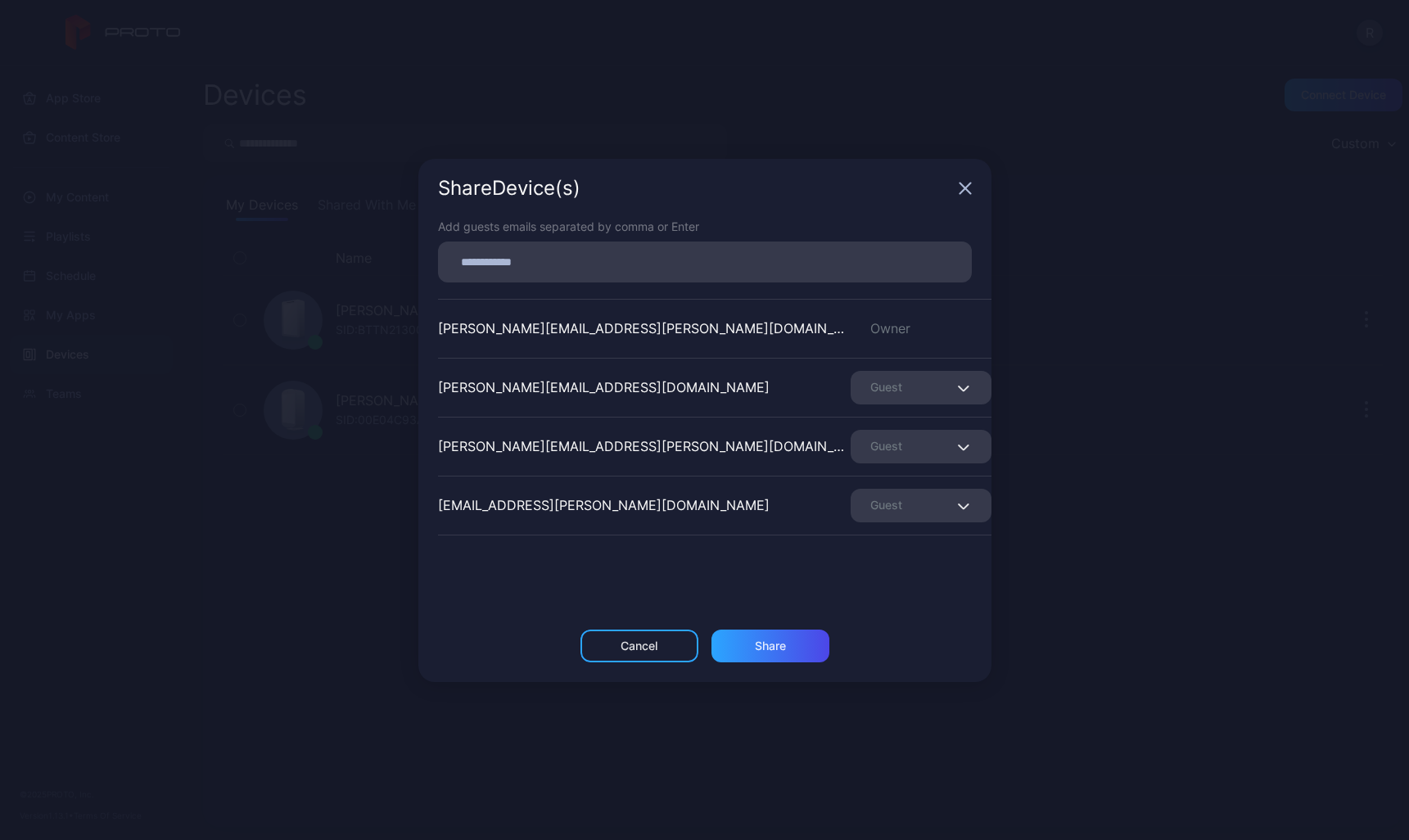
click at [973, 192] on div "Share Device (s)" at bounding box center [704, 188] width 573 height 59
click at [967, 186] on icon "button" at bounding box center [964, 187] width 11 height 11
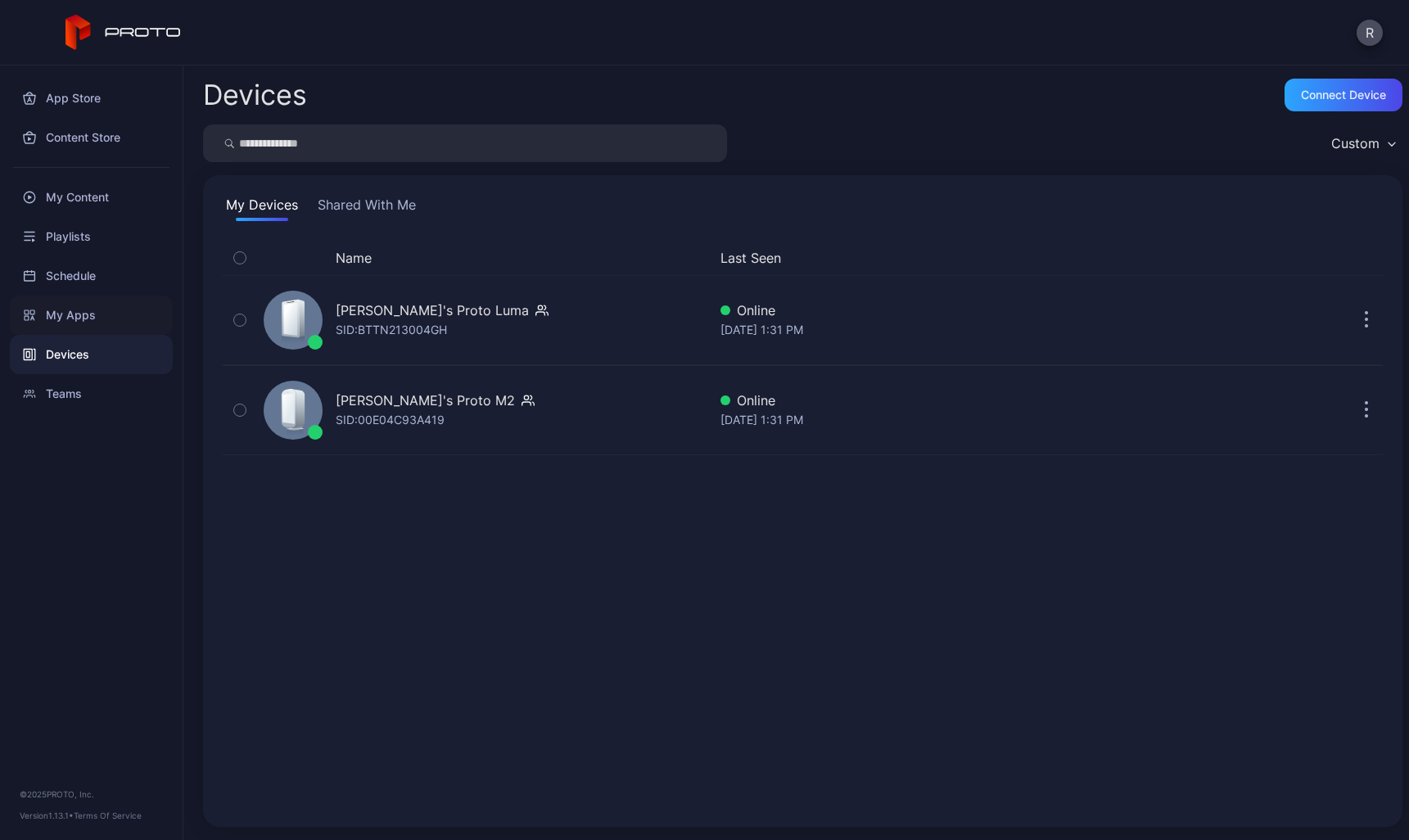
click at [43, 306] on div "My Apps" at bounding box center [92, 315] width 163 height 39
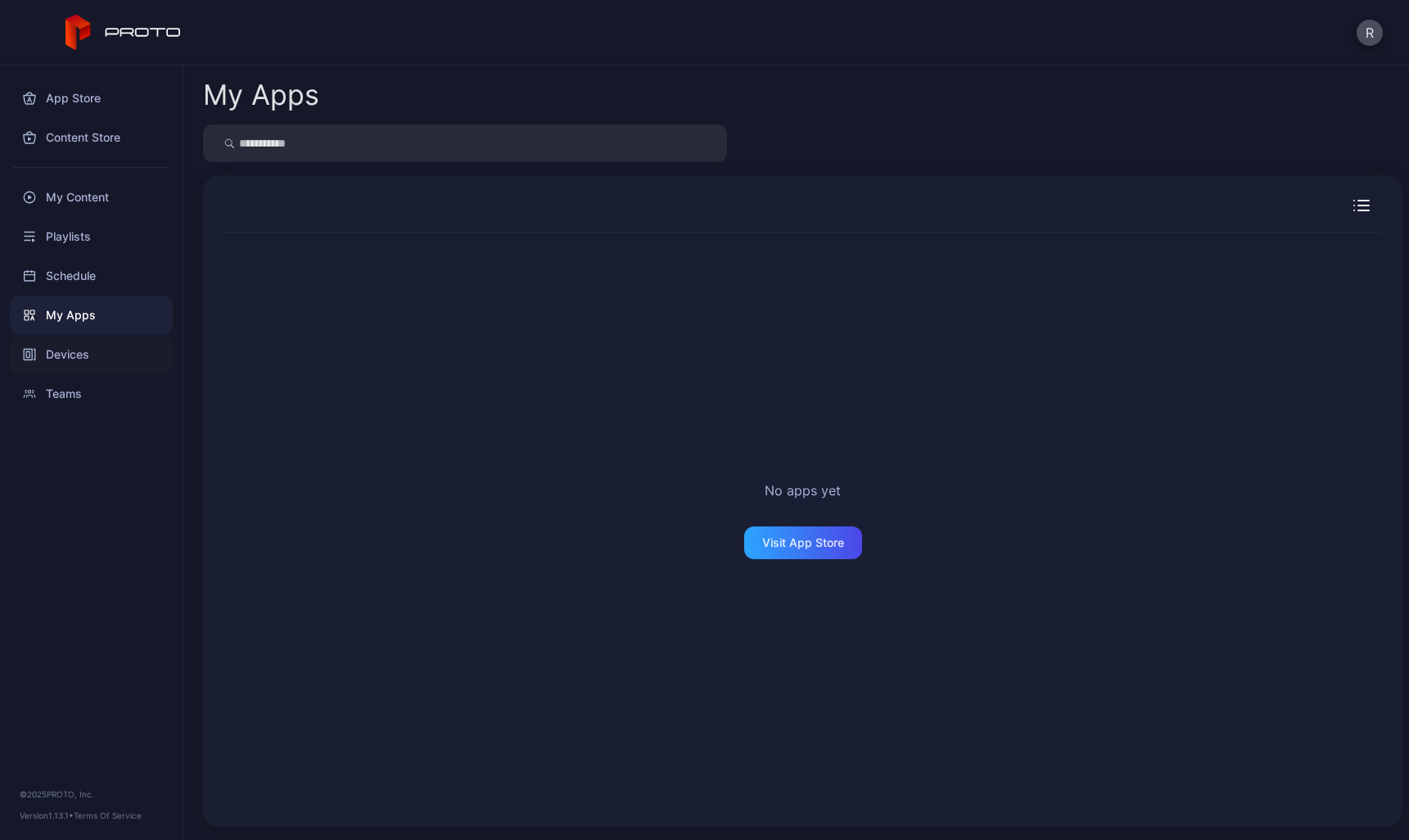
click at [58, 355] on div "Devices" at bounding box center [92, 354] width 163 height 39
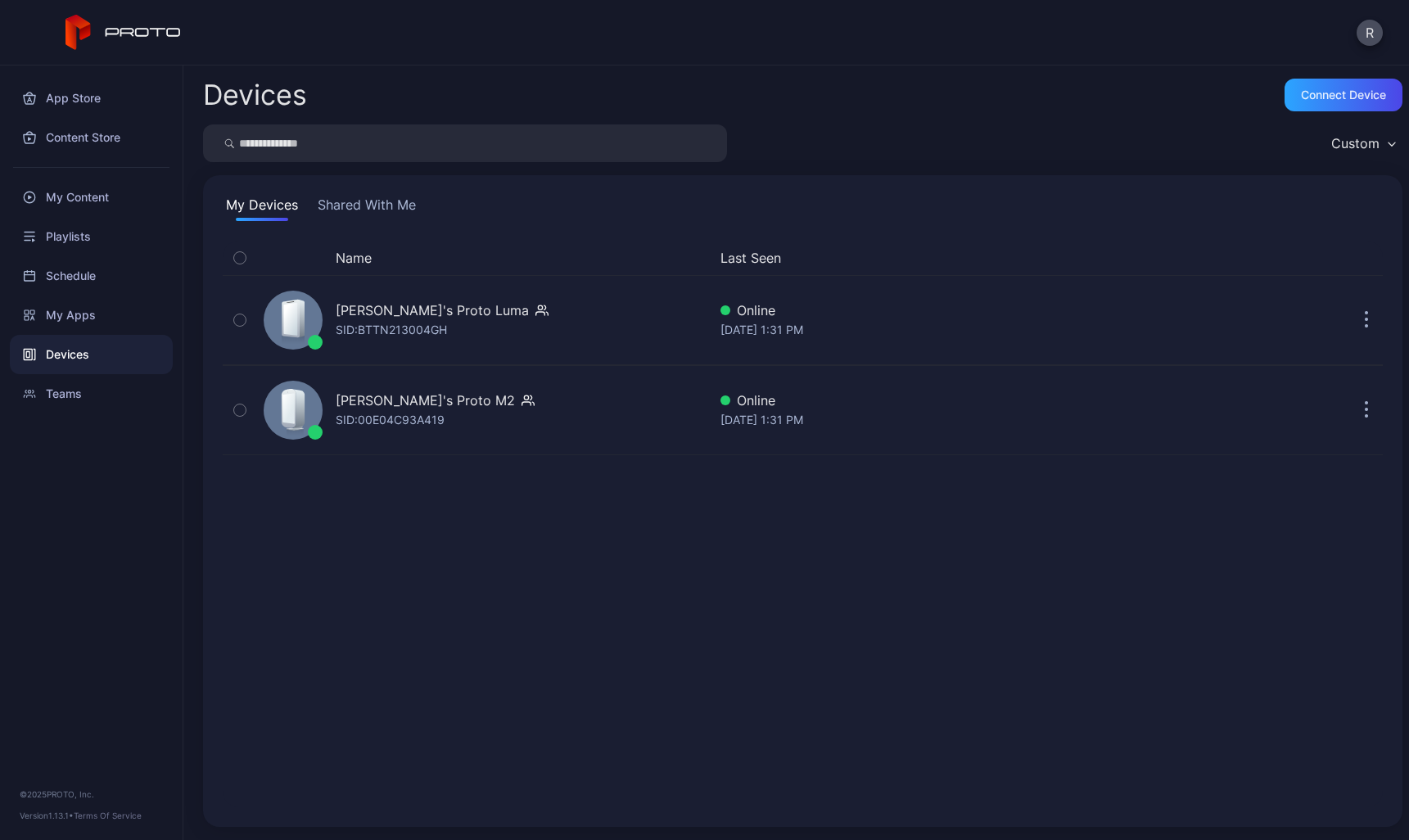
click at [382, 215] on button "Shared With Me" at bounding box center [367, 207] width 105 height 26
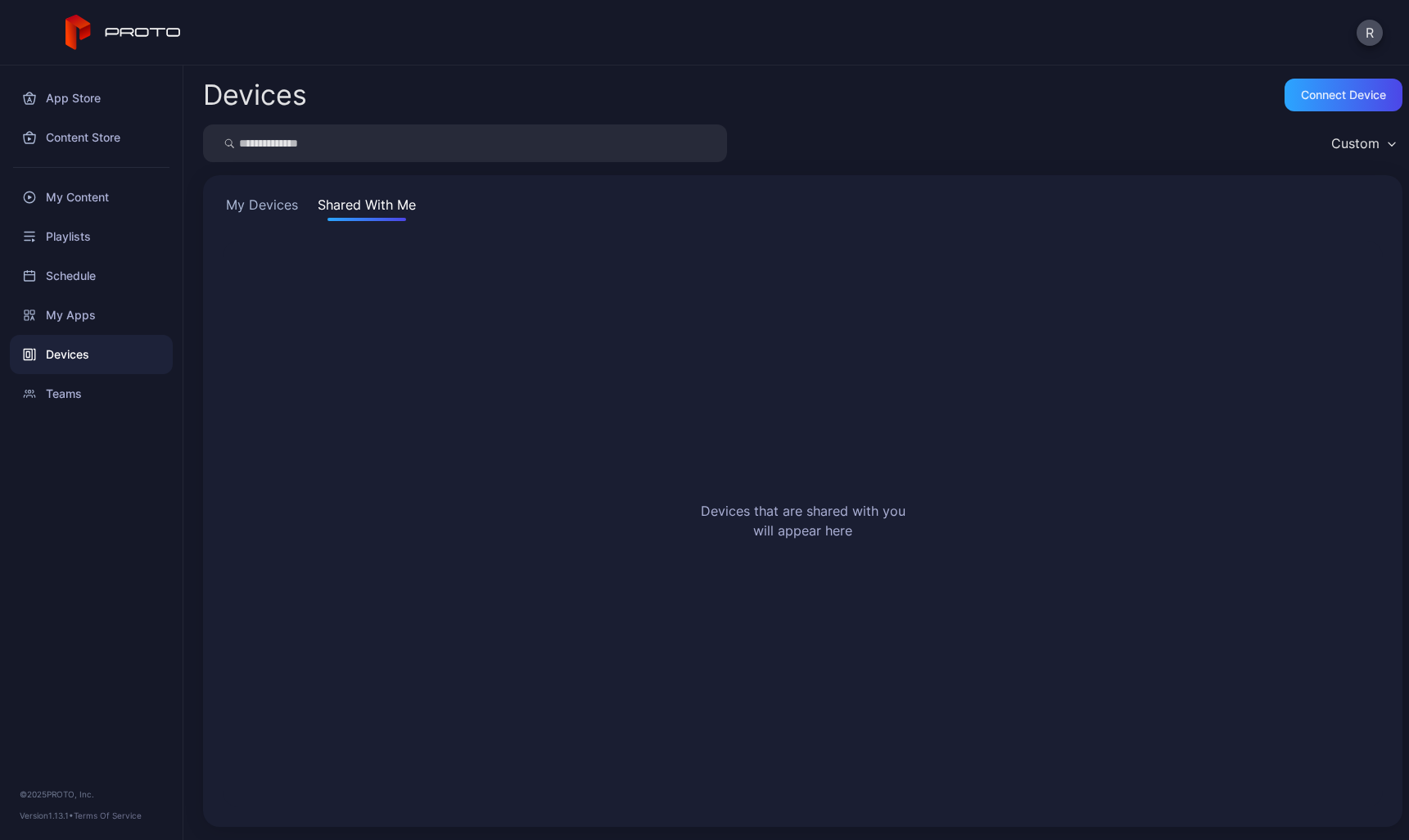
click at [247, 195] on button "My Devices" at bounding box center [261, 207] width 78 height 26
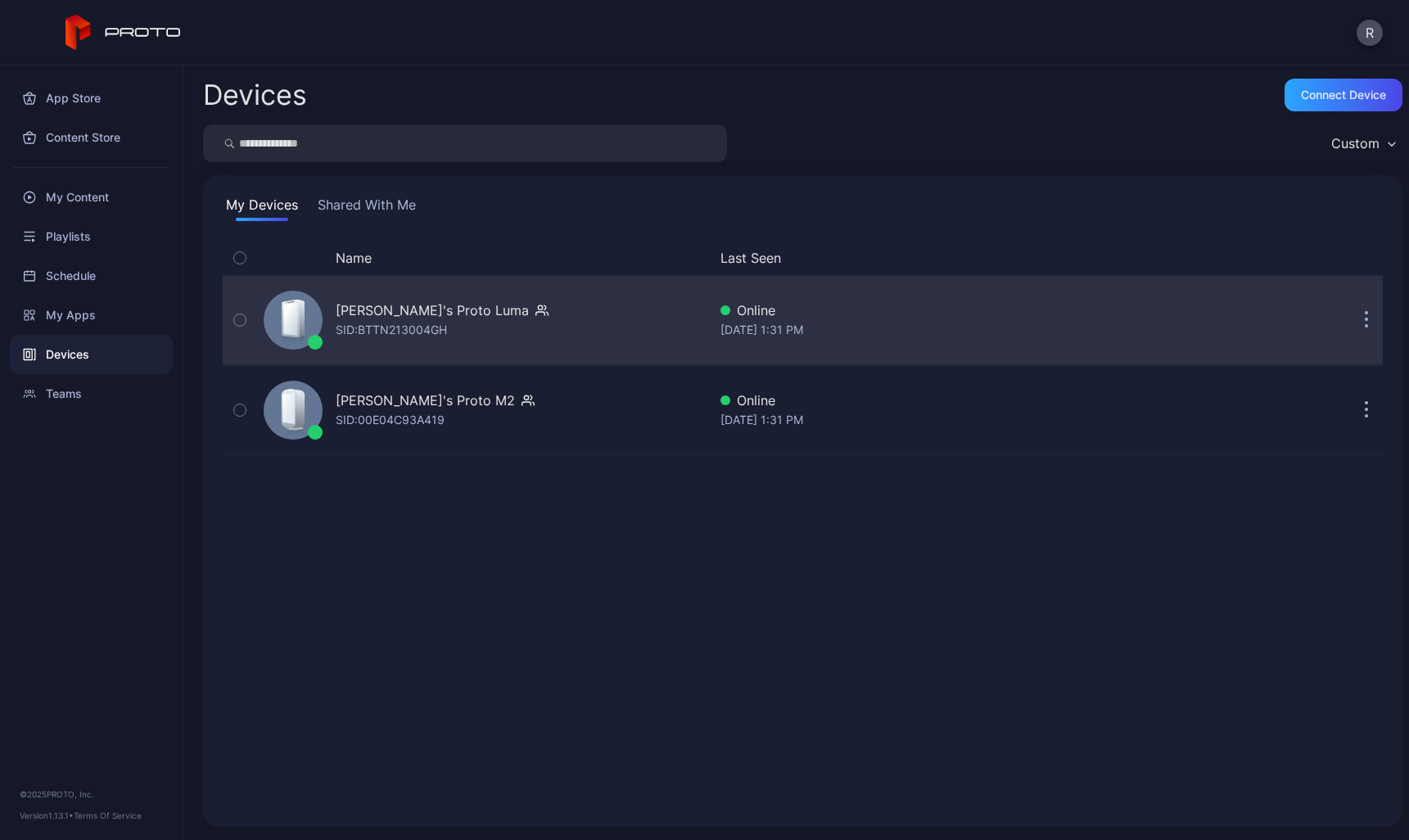
click at [341, 338] on div "SID: BTTN213004GH" at bounding box center [391, 330] width 112 height 20
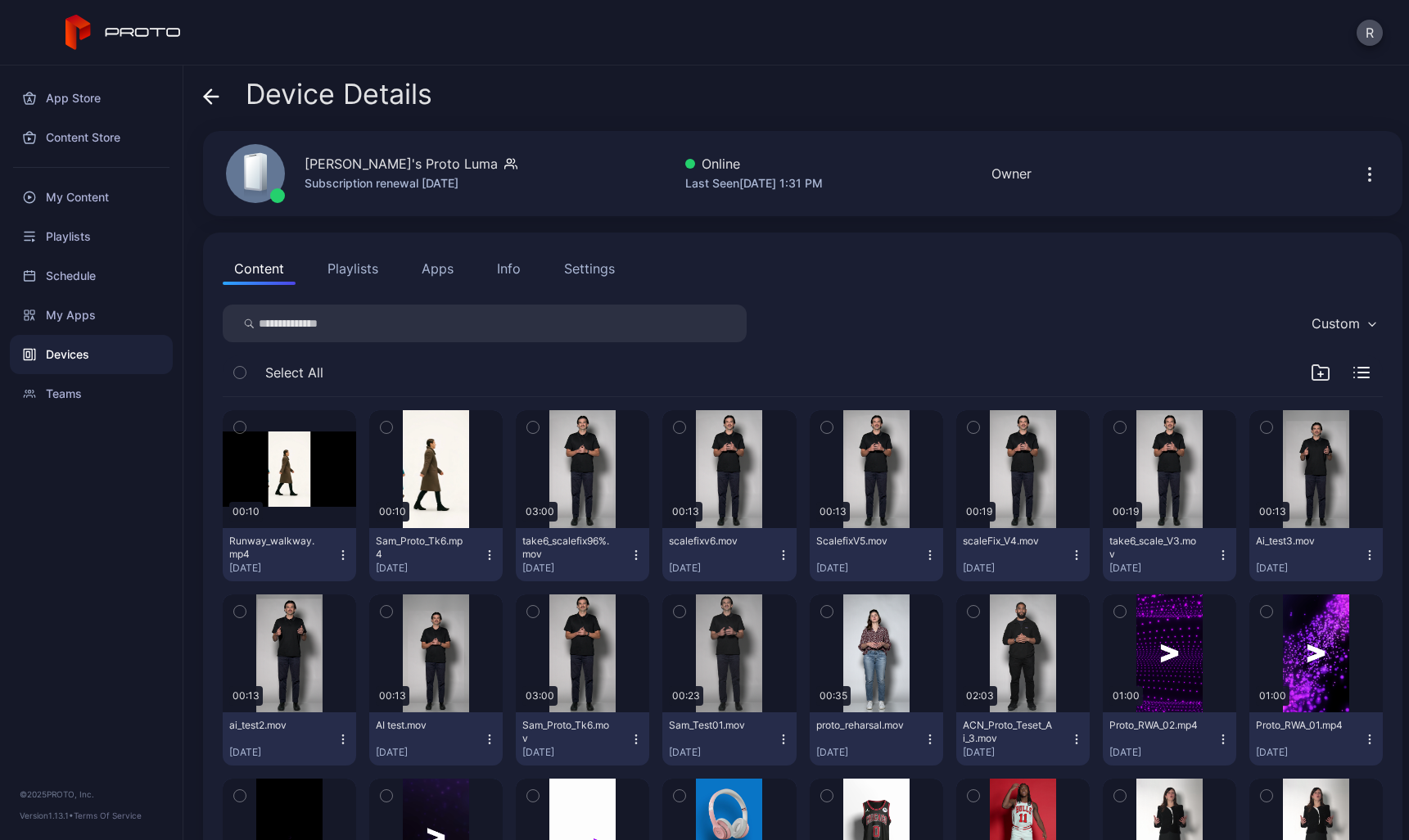
click at [440, 267] on button "Apps" at bounding box center [438, 268] width 55 height 32
